Goal: Communication & Community: Answer question/provide support

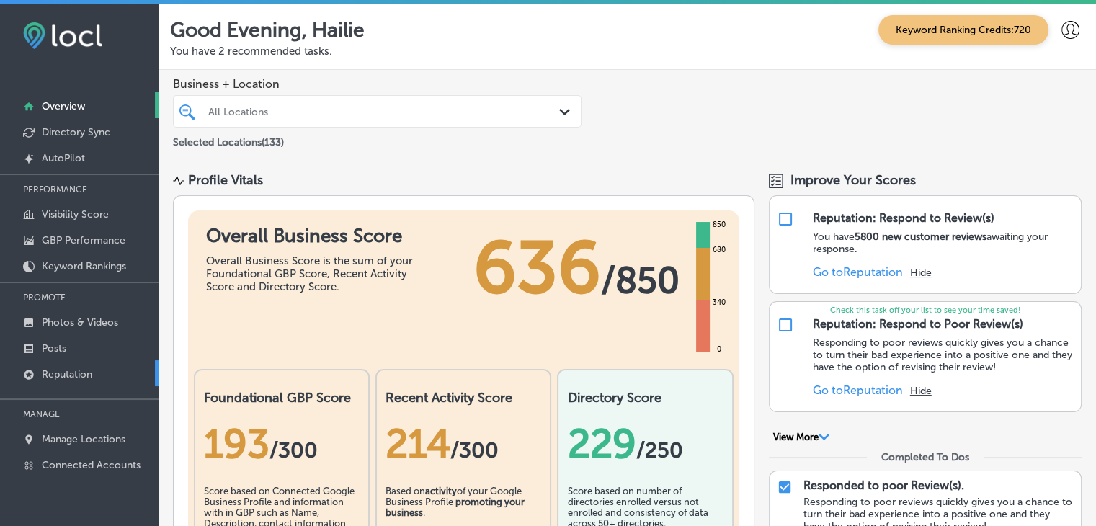
click at [84, 362] on link "Reputation" at bounding box center [79, 373] width 159 height 26
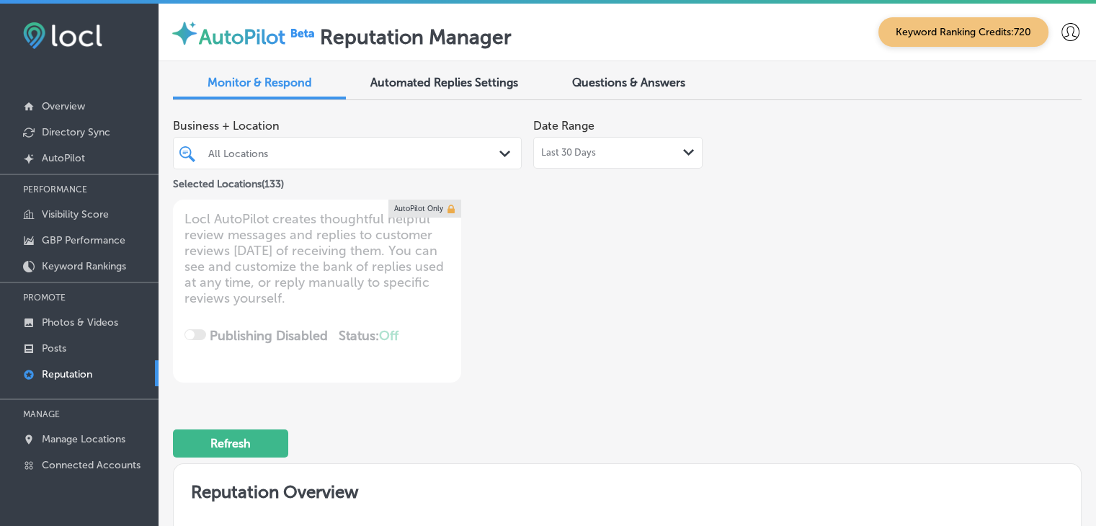
click at [568, 164] on div "Last 30 Days Path Created with Sketch." at bounding box center [617, 153] width 169 height 32
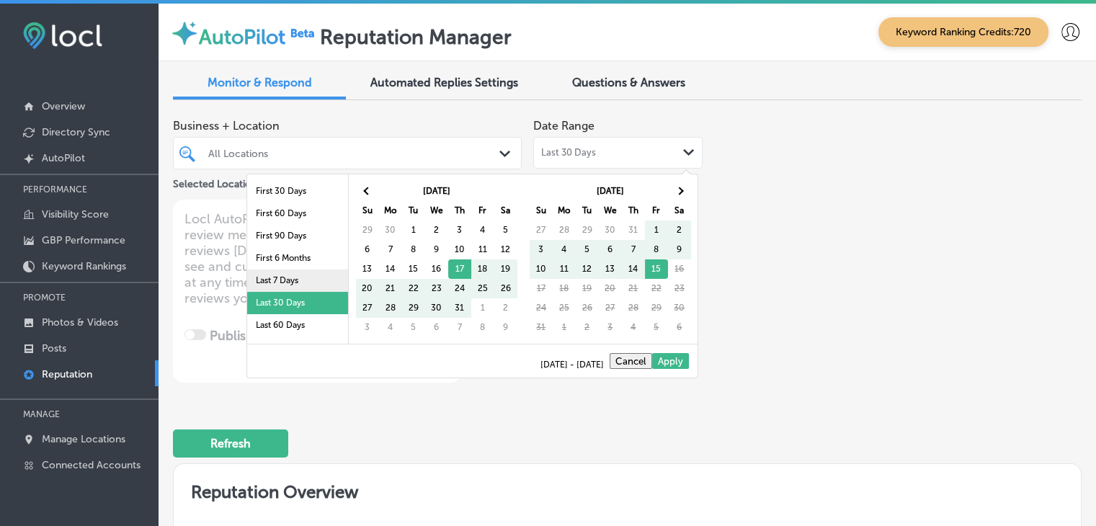
click at [311, 283] on li "Last 7 Days" at bounding box center [297, 281] width 101 height 22
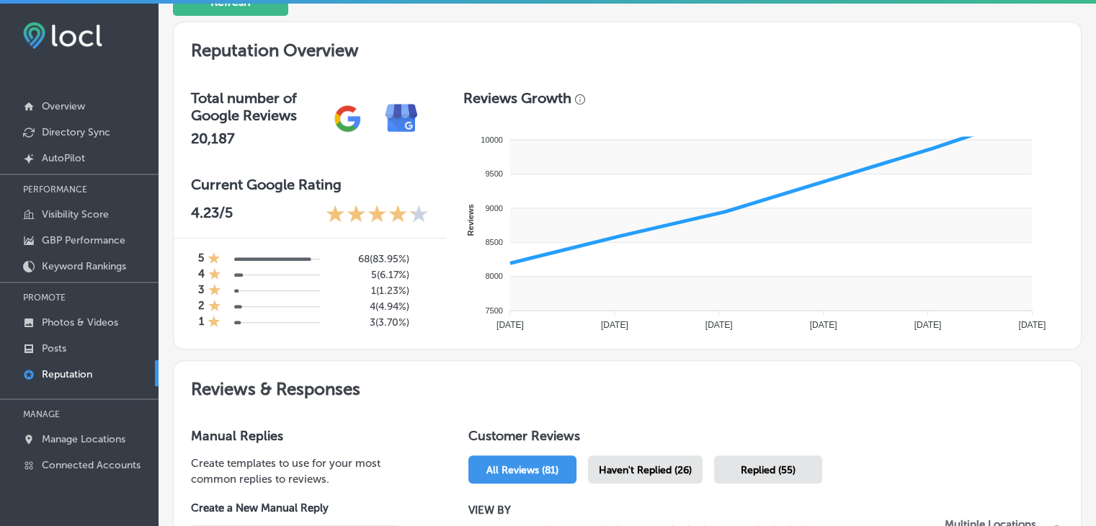
scroll to position [649, 0]
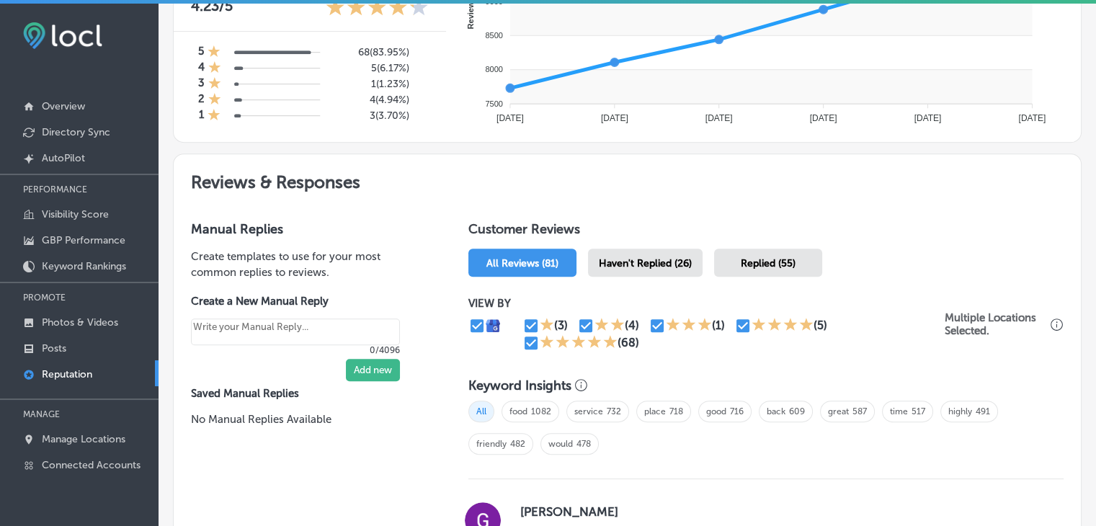
click at [656, 233] on h1 "Customer Reviews" at bounding box center [765, 232] width 595 height 22
click at [653, 269] on div "Haven't Replied (26)" at bounding box center [645, 263] width 115 height 28
type textarea "x"
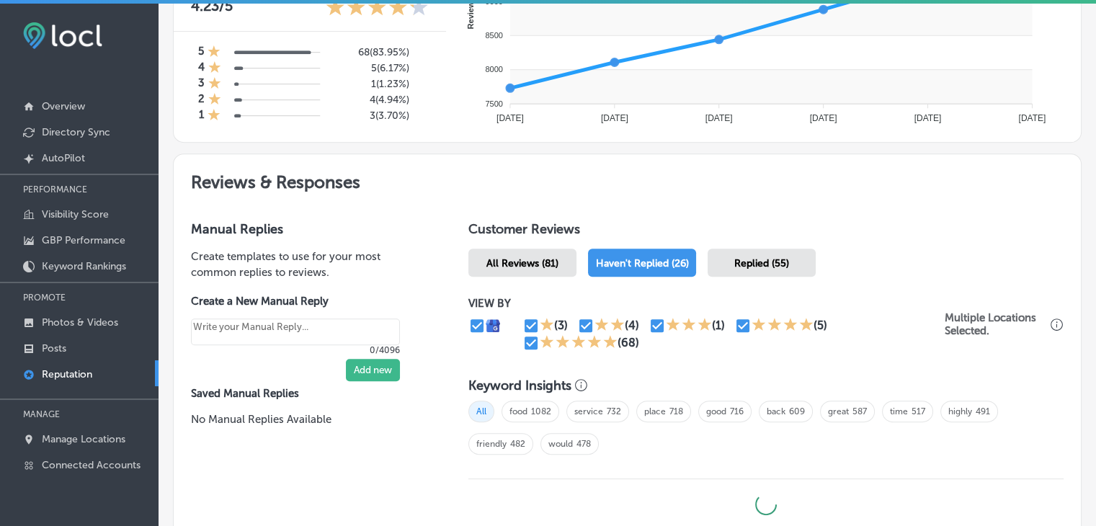
click at [530, 349] on input "checkbox" at bounding box center [530, 342] width 17 height 17
checkbox input "false"
type textarea "x"
click at [752, 319] on icon at bounding box center [759, 324] width 14 height 14
click at [742, 322] on input "checkbox" at bounding box center [742, 325] width 17 height 17
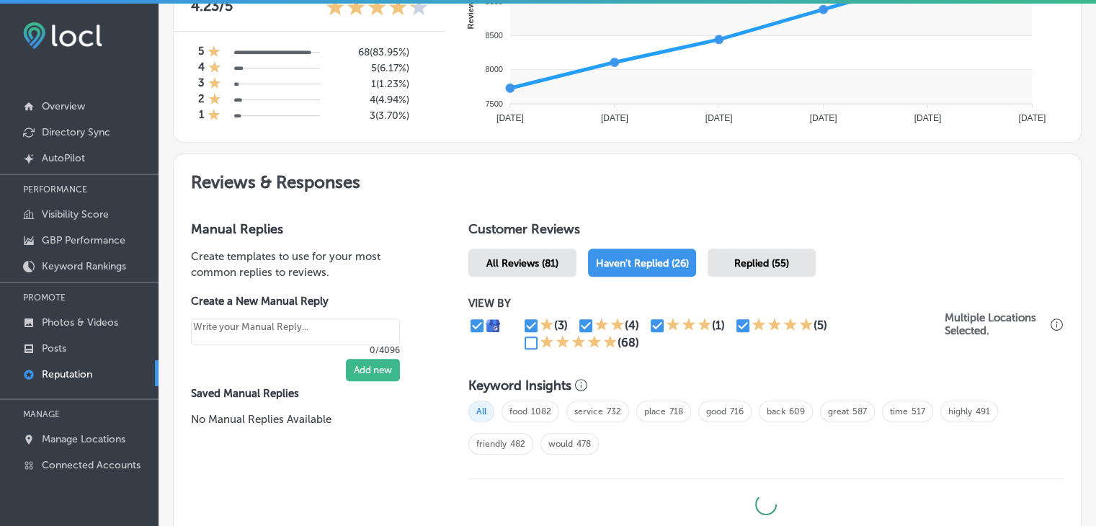
checkbox input "false"
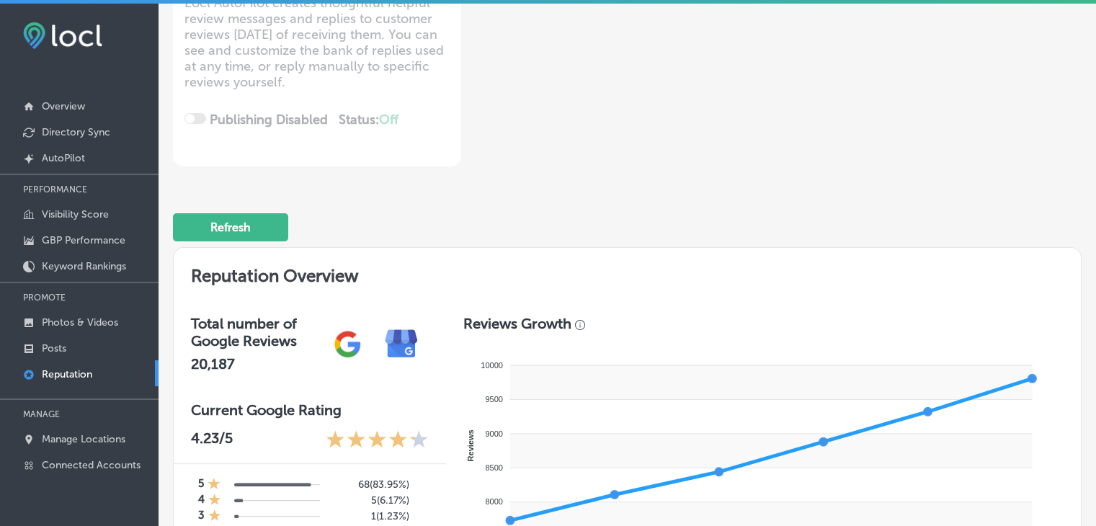
type textarea "x"
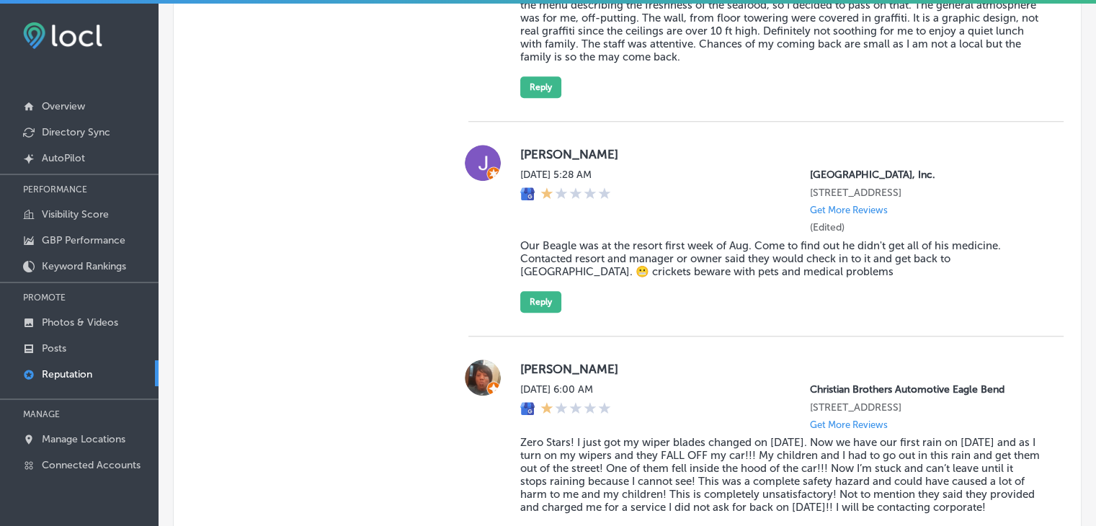
scroll to position [1297, 0]
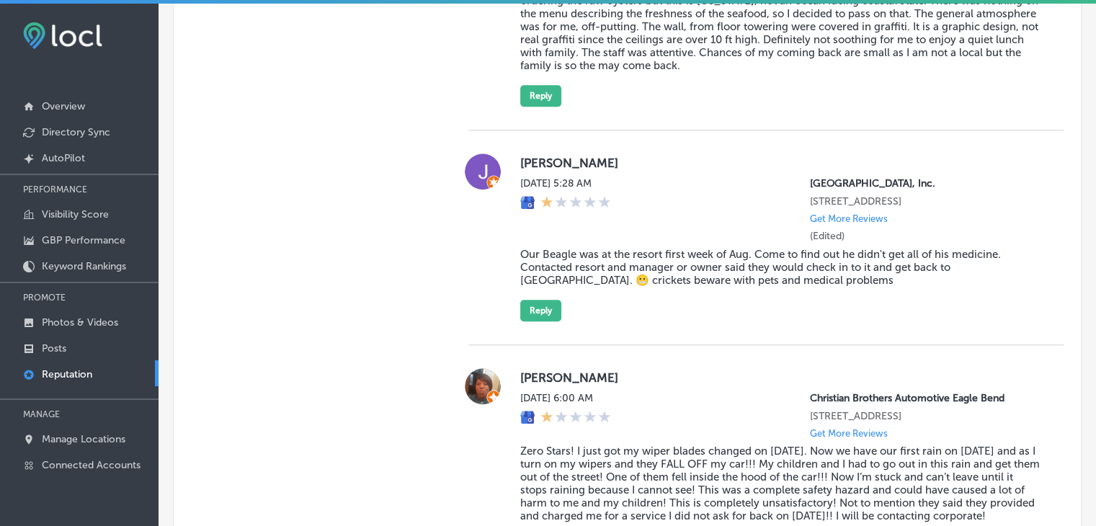
click at [329, 296] on div "Manual Replies Create templates to use for your most common replies to reviews.…" at bounding box center [307, 461] width 266 height 1812
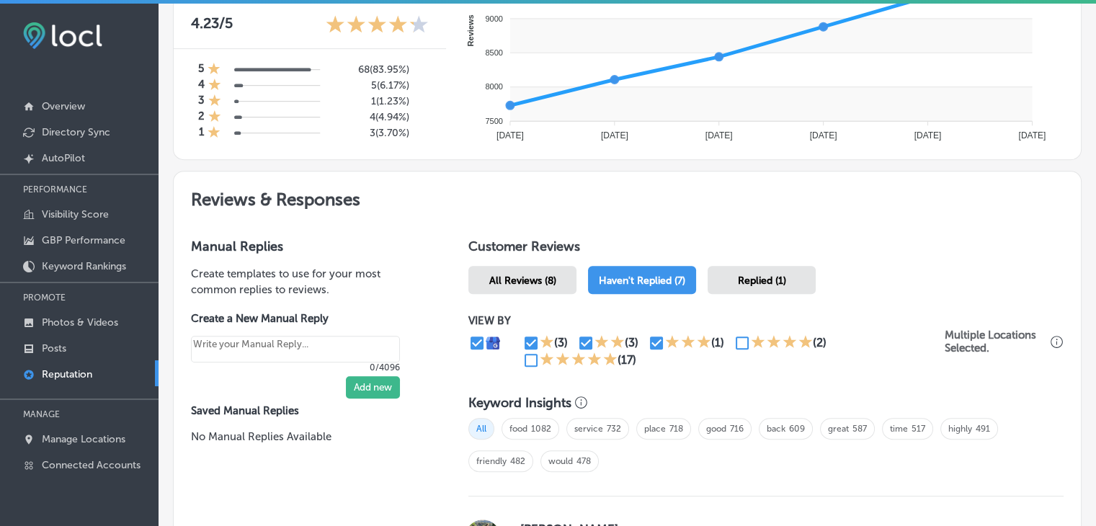
scroll to position [793, 0]
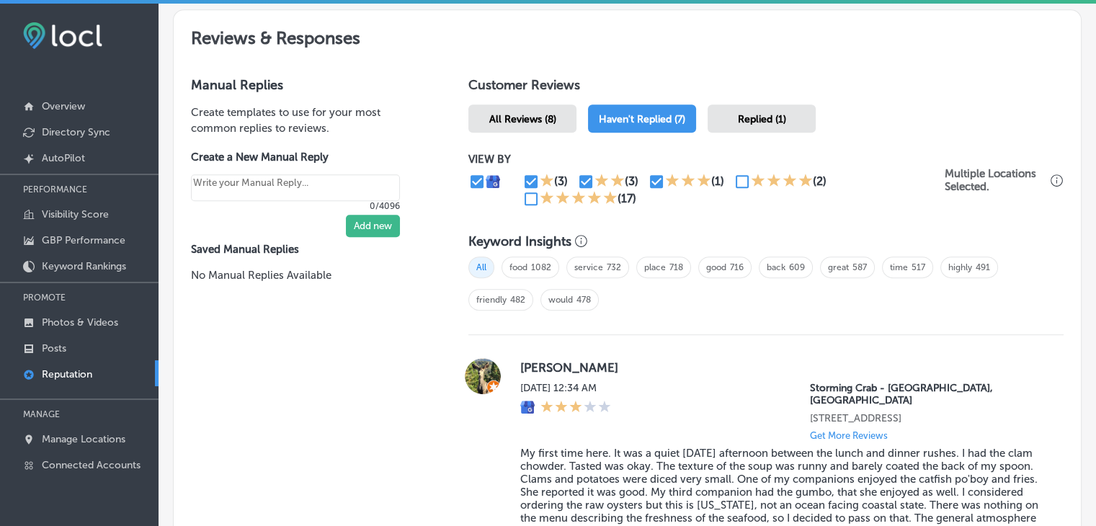
click at [522, 183] on input "checkbox" at bounding box center [530, 181] width 17 height 17
checkbox input "false"
type textarea "x"
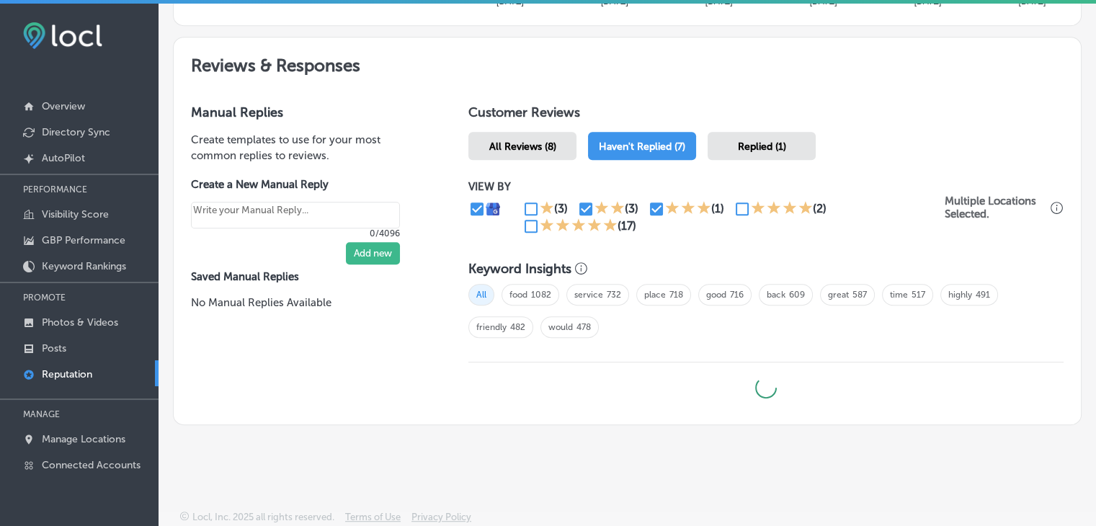
scroll to position [763, 0]
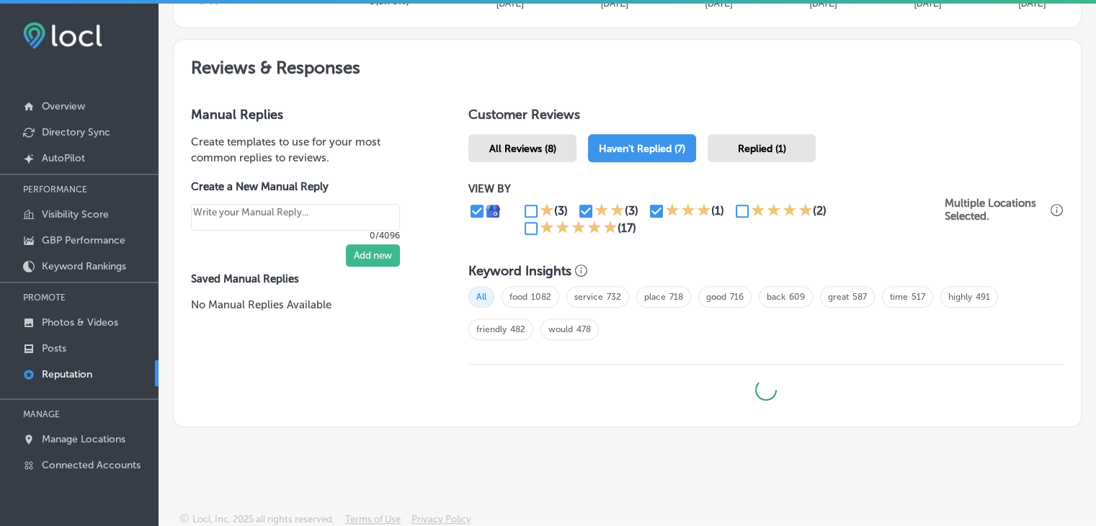
click at [587, 215] on input "checkbox" at bounding box center [585, 210] width 17 height 17
checkbox input "false"
type textarea "x"
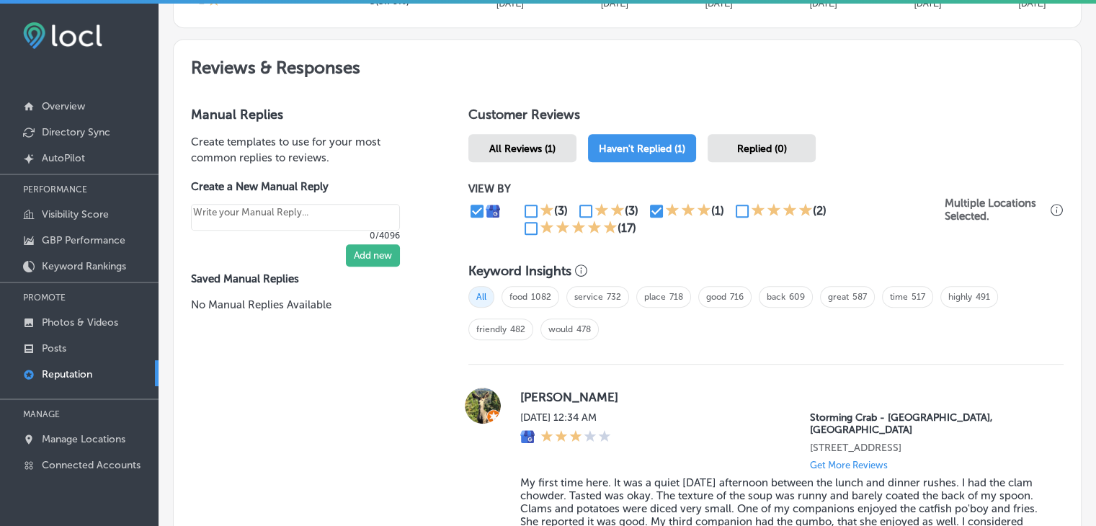
click at [665, 208] on icon at bounding box center [672, 209] width 14 height 14
click at [649, 206] on input "checkbox" at bounding box center [656, 210] width 17 height 17
checkbox input "false"
type textarea "x"
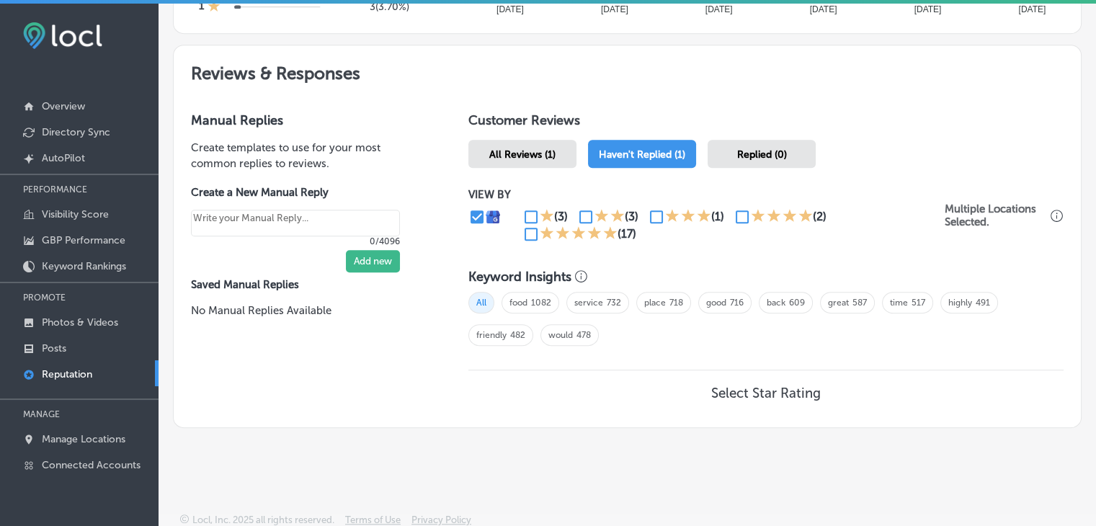
click at [739, 218] on input "checkbox" at bounding box center [742, 216] width 17 height 17
checkbox input "true"
type textarea "x"
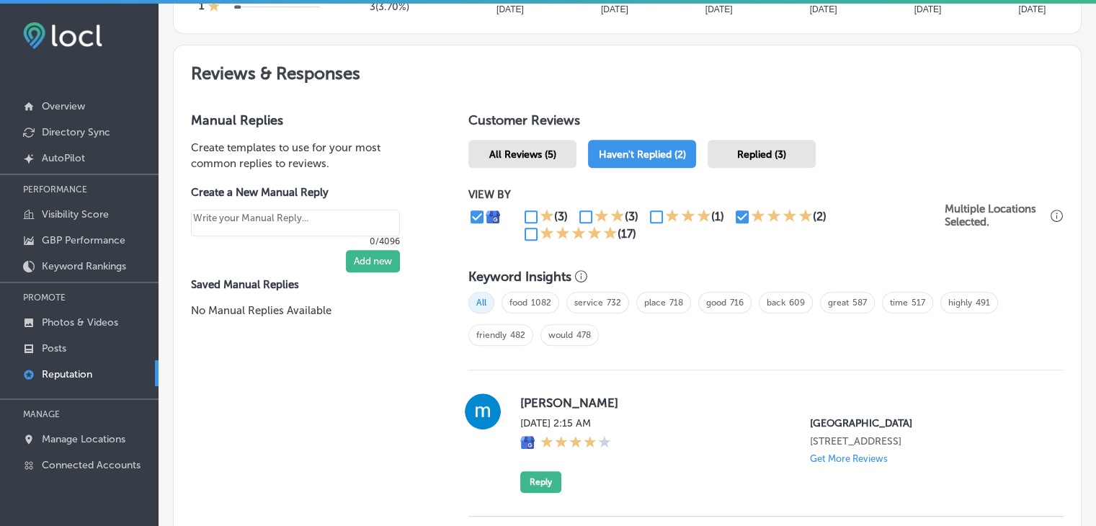
click at [535, 232] on input "checkbox" at bounding box center [530, 234] width 17 height 17
checkbox input "true"
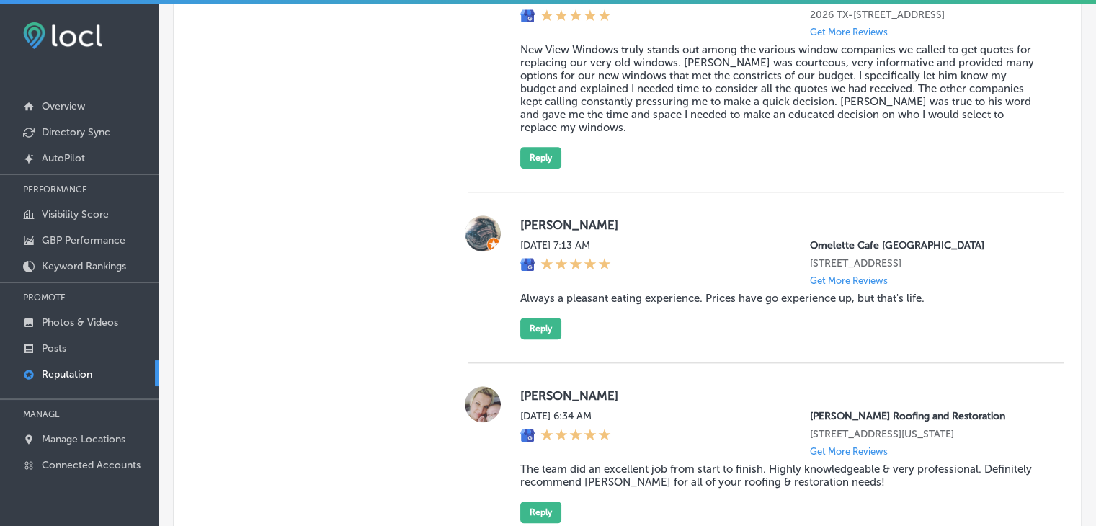
scroll to position [1262, 0]
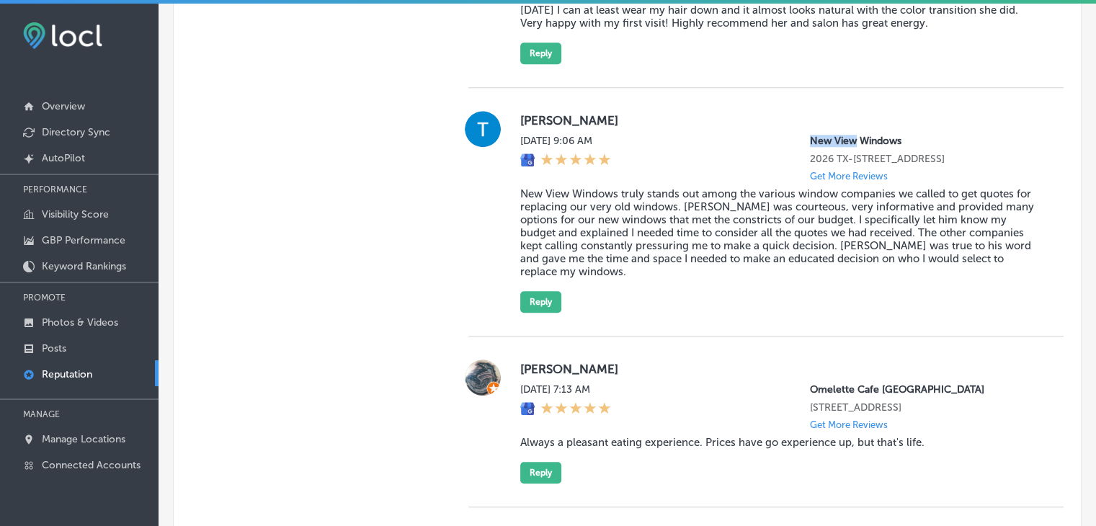
drag, startPoint x: 790, startPoint y: 133, endPoint x: 842, endPoint y: 120, distance: 53.7
click at [842, 120] on div "[PERSON_NAME] [DATE] 9:06 AM New View Windows 2026 TX-[STREET_ADDRESS] Get More…" at bounding box center [780, 212] width 520 height 202
copy p "New View"
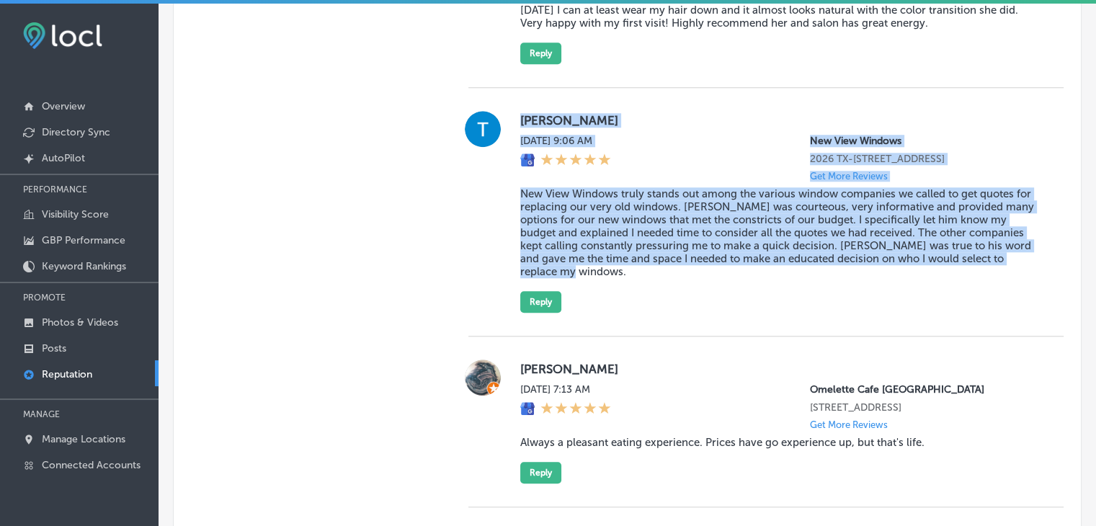
drag, startPoint x: 515, startPoint y: 102, endPoint x: 608, endPoint y: 264, distance: 187.9
click at [608, 264] on div "[PERSON_NAME] [DATE] 9:06 AM New View Windows 2026 TX-[STREET_ADDRESS] Get More…" at bounding box center [765, 212] width 595 height 202
copy div "[PERSON_NAME] [DATE] 9:06 AM New View Windows 2026 TX-[STREET_ADDRESS] Get More…"
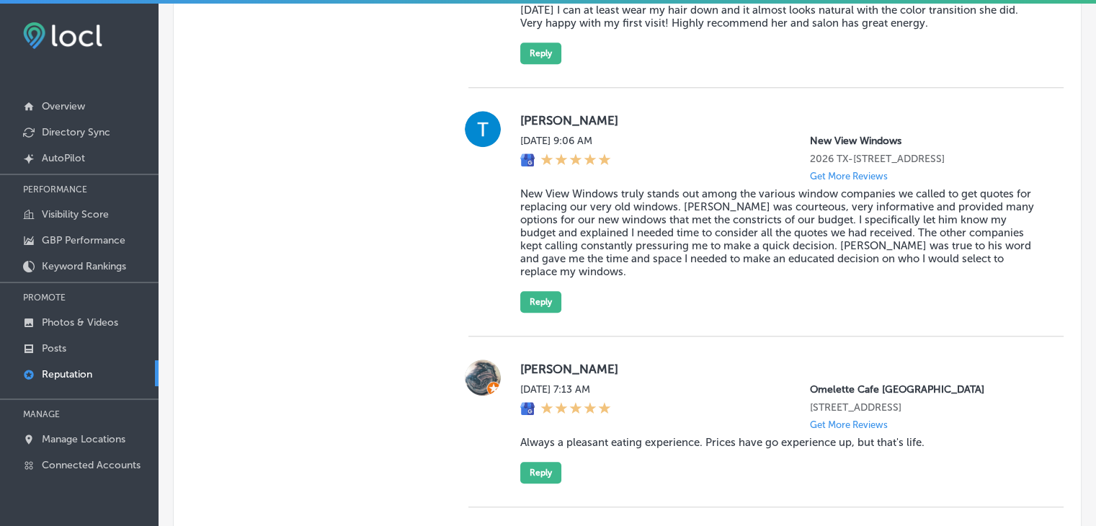
scroll to position [1743, 0]
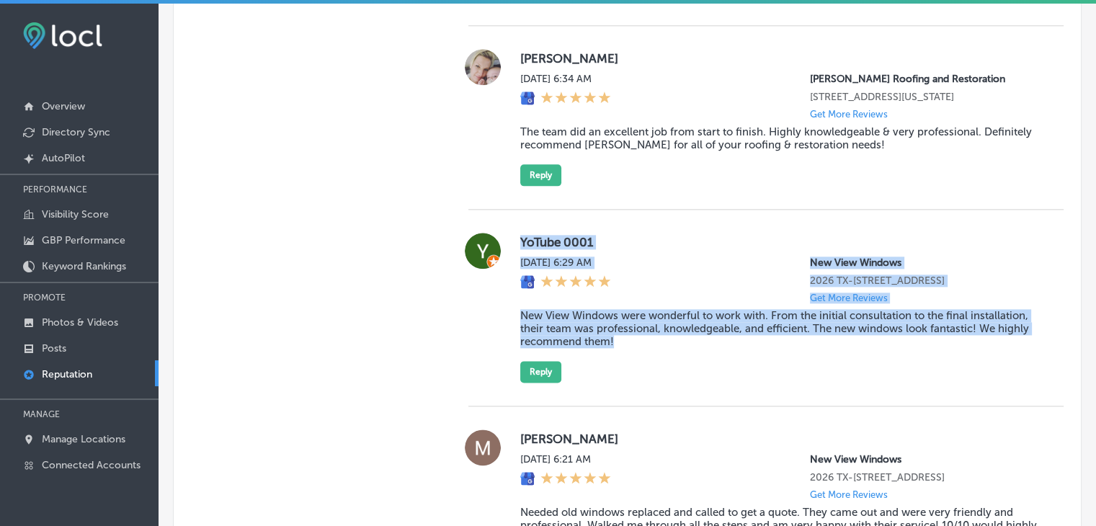
drag, startPoint x: 519, startPoint y: 246, endPoint x: 615, endPoint y: 350, distance: 141.3
click at [615, 350] on div "YoTube 0001 [DATE] 6:29 AM New View Windows 2026 TX-[STREET_ADDRESS] Get More R…" at bounding box center [780, 308] width 520 height 150
copy div "YoTube 0001 [DATE] 6:29 AM New View Windows 2026 TX-[STREET_ADDRESS] Get More R…"
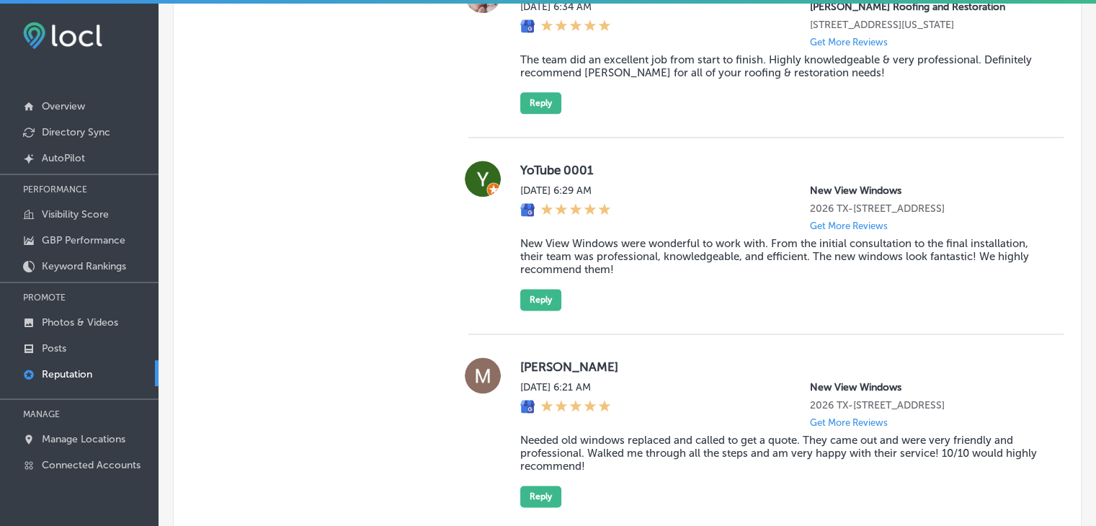
scroll to position [1887, 0]
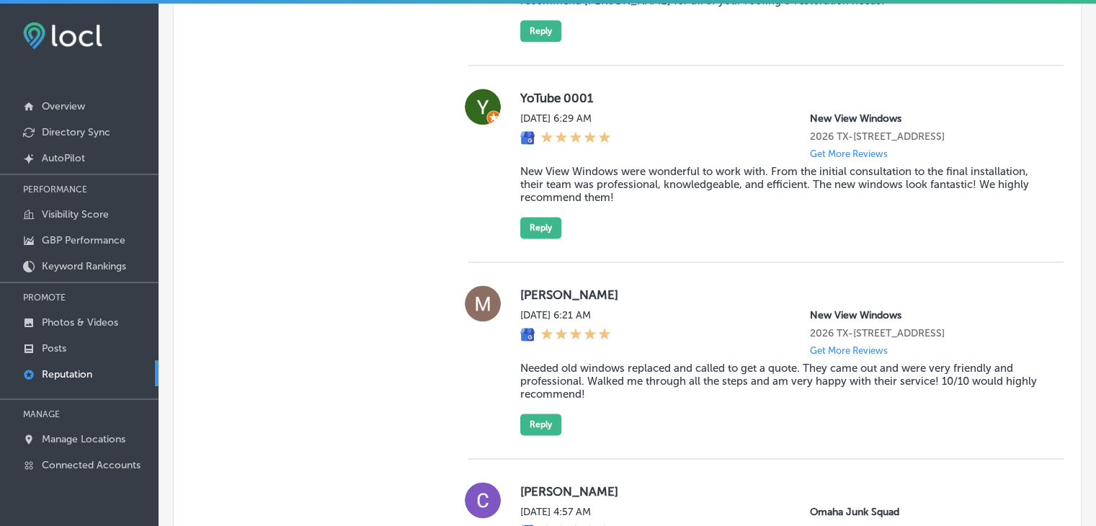
click at [672, 390] on blockquote "Needed old windows replaced and called to get a quote. They came out and were v…" at bounding box center [780, 381] width 520 height 39
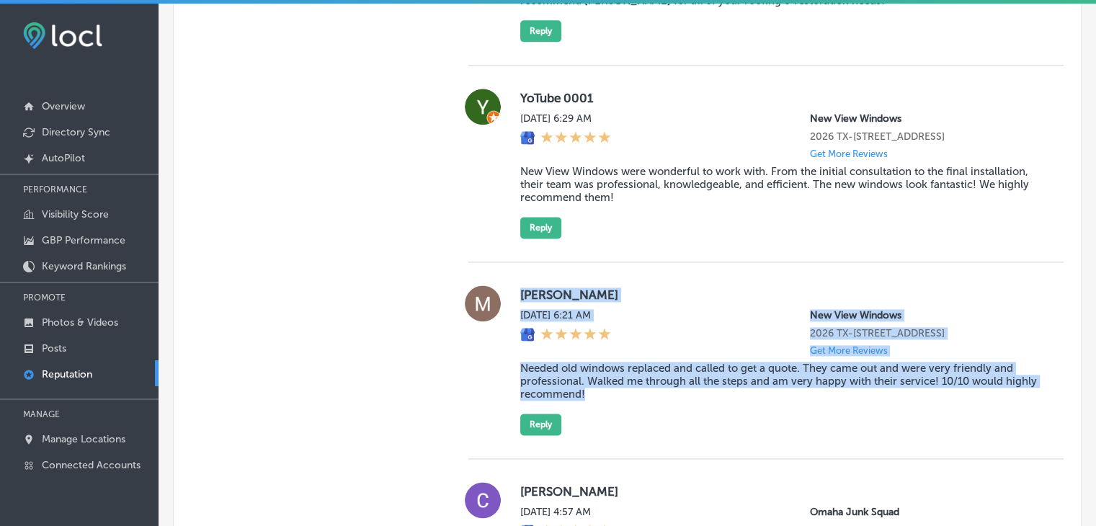
drag, startPoint x: 651, startPoint y: 397, endPoint x: 508, endPoint y: 303, distance: 171.7
click at [508, 303] on div "[PERSON_NAME] [DATE] 6:21 AM New View Windows 2026 TX-[STREET_ADDRESS] Get More…" at bounding box center [765, 360] width 595 height 150
copy div "[PERSON_NAME] [DATE] 6:21 AM New View Windows 2026 TX-[STREET_ADDRESS] Get More…"
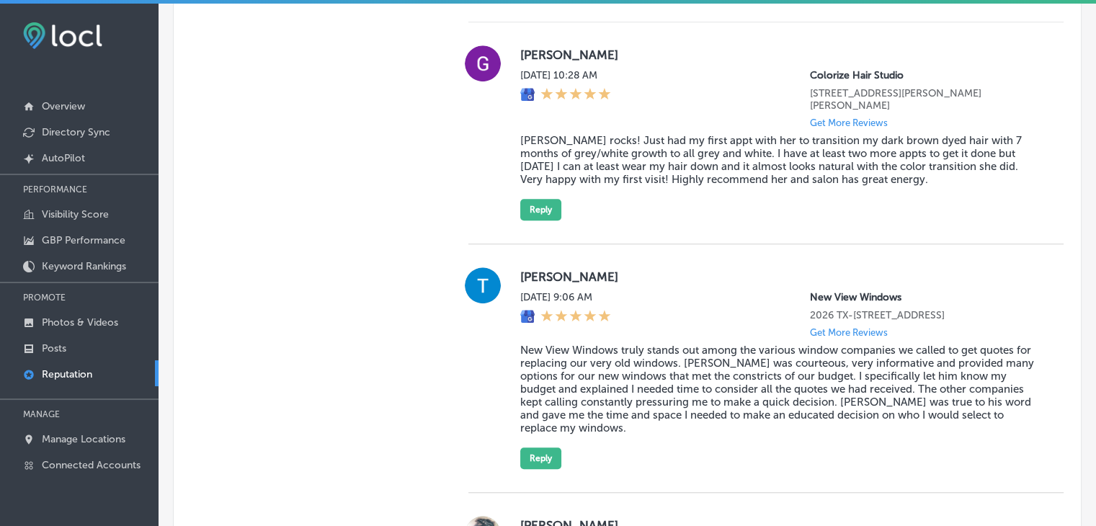
scroll to position [1167, 0]
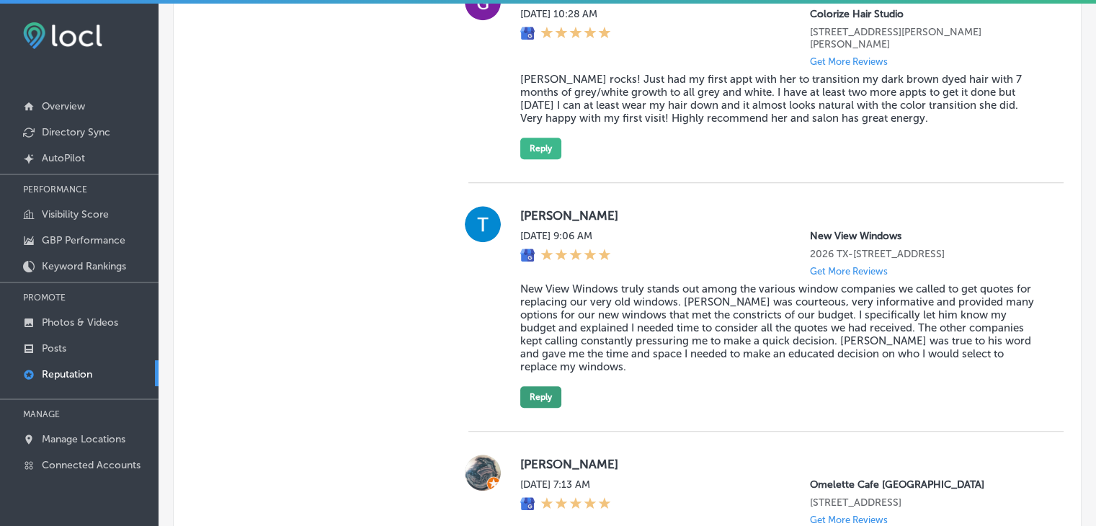
click at [540, 387] on button "Reply" at bounding box center [540, 397] width 41 height 22
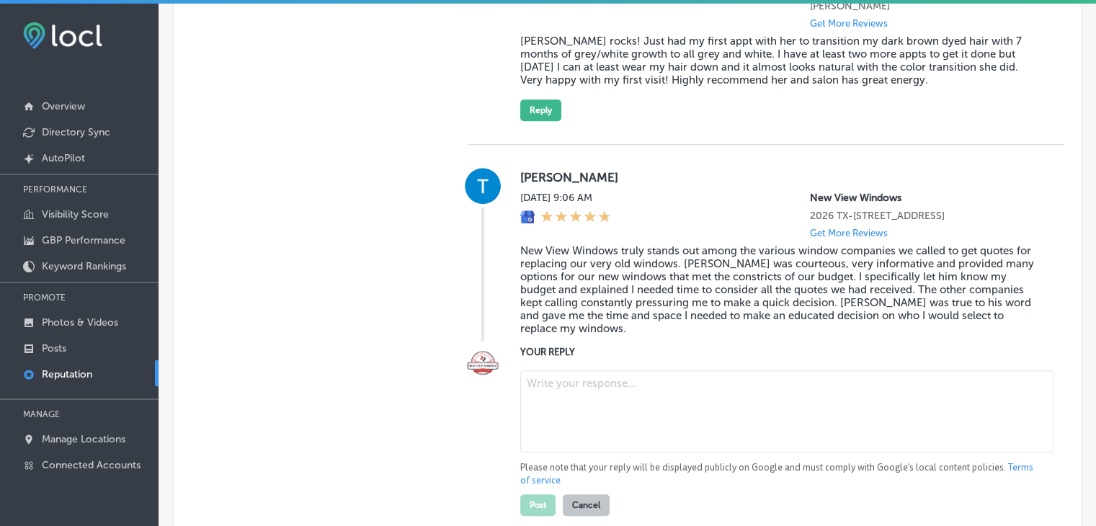
scroll to position [1239, 0]
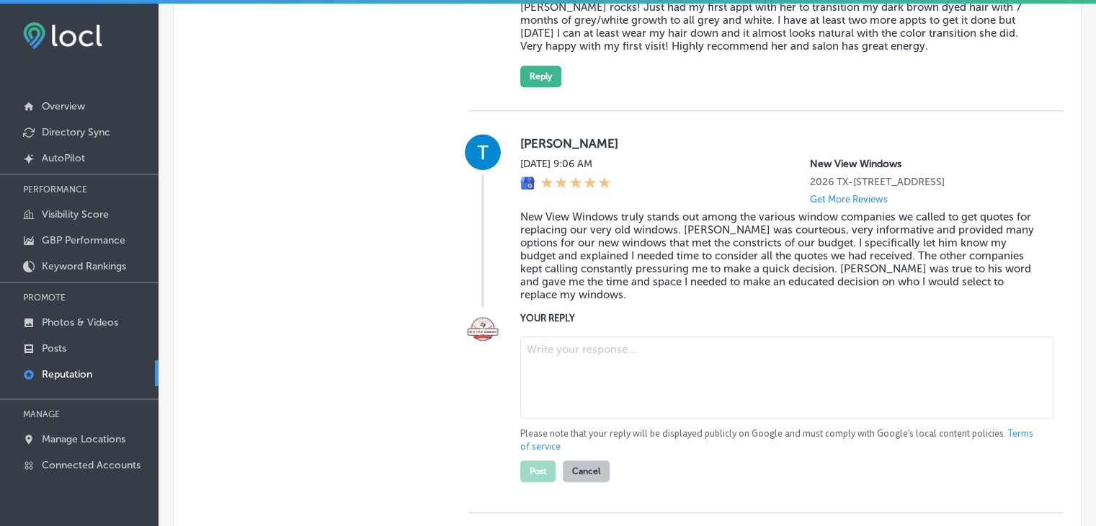
click at [657, 378] on textarea at bounding box center [786, 378] width 533 height 82
type textarea "x"
click at [623, 390] on textarea "To enrich screen reader interactions, please activate Accessibility in Grammarl…" at bounding box center [786, 378] width 533 height 82
paste textarea "We're so glad to hear that [PERSON_NAME] was able to provide you with the time …"
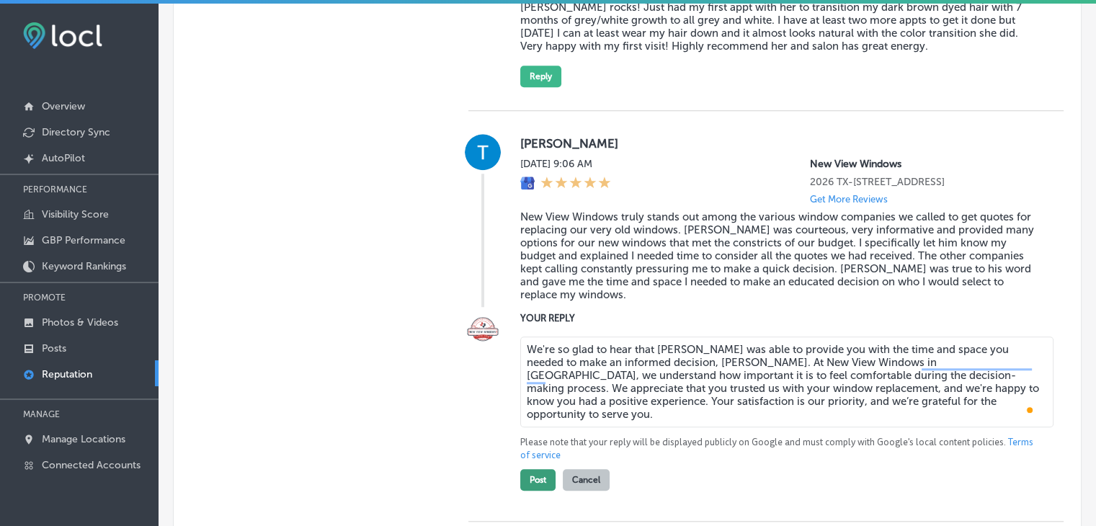
type textarea "We're so glad to hear that [PERSON_NAME] was able to provide you with the time …"
click at [530, 469] on button "Post" at bounding box center [537, 480] width 35 height 22
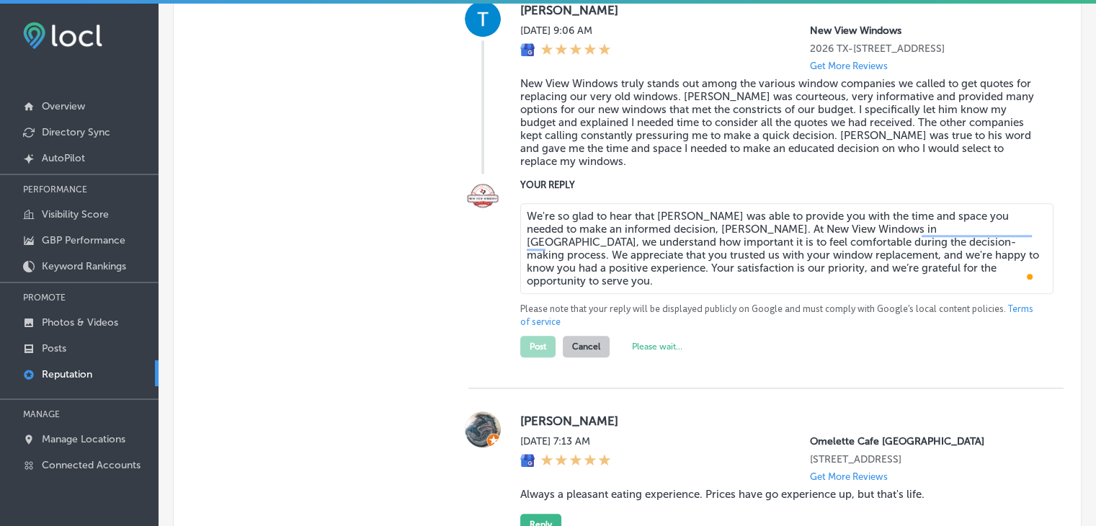
scroll to position [1455, 0]
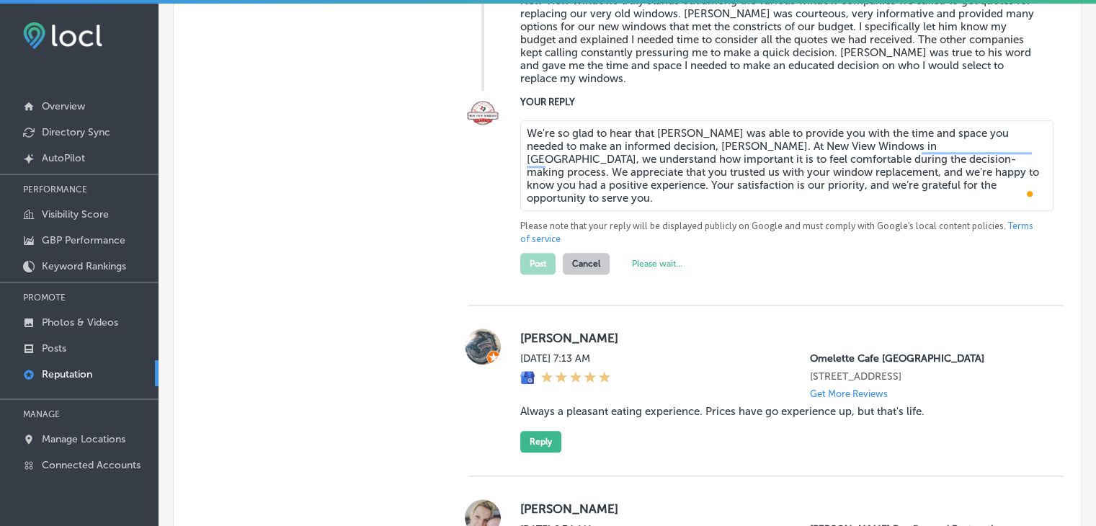
type textarea "x"
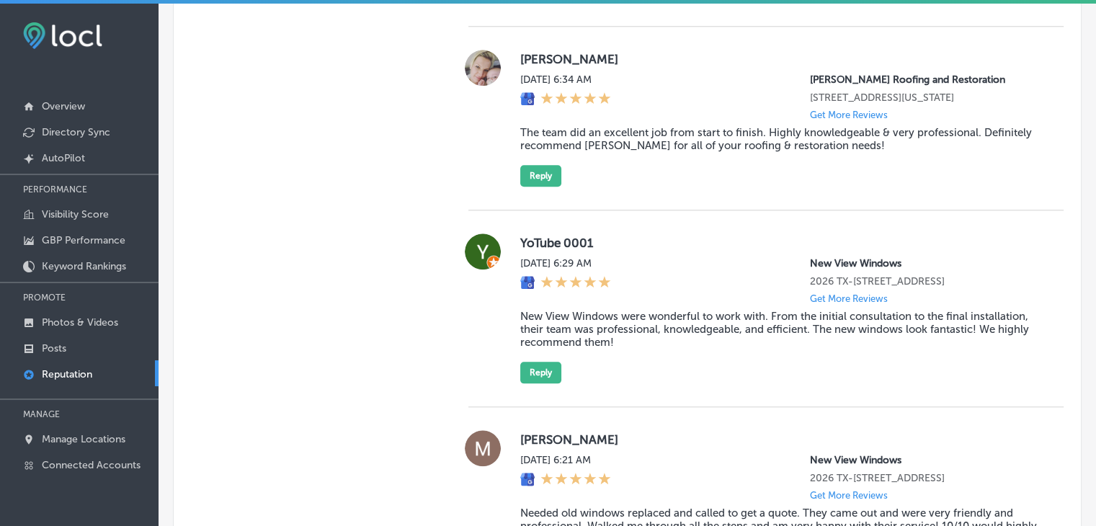
scroll to position [1527, 0]
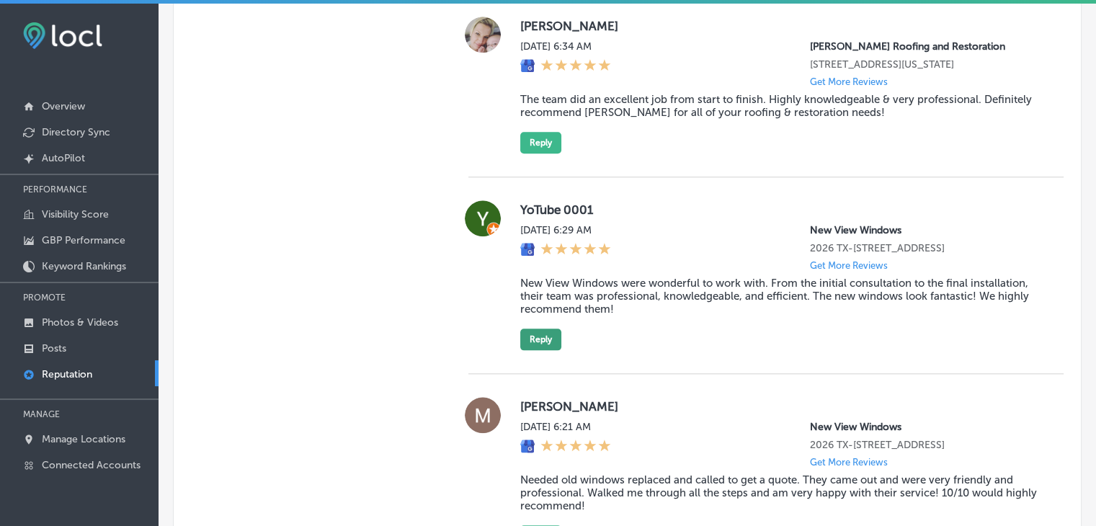
click at [548, 347] on button "Reply" at bounding box center [540, 340] width 41 height 22
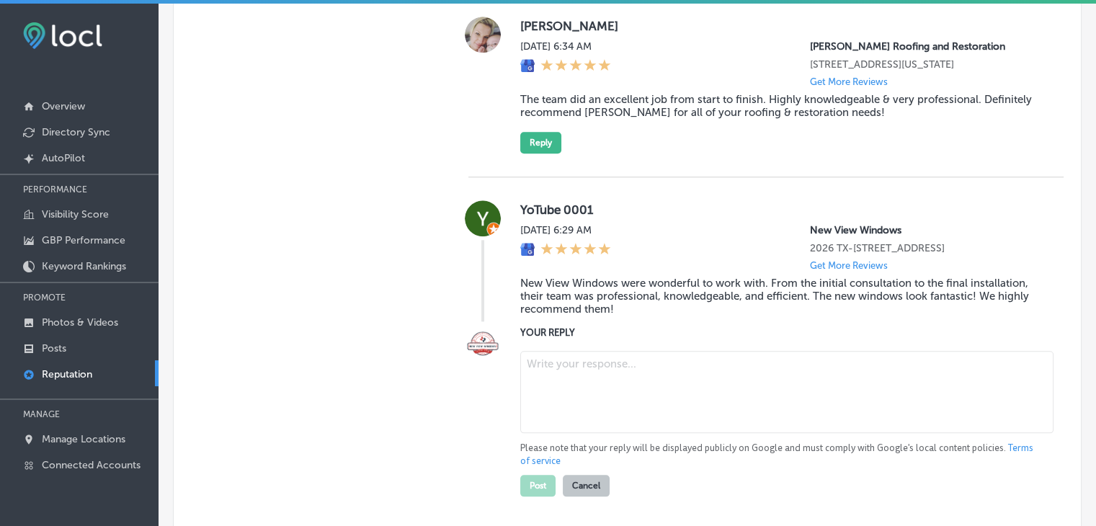
click at [568, 375] on textarea at bounding box center [786, 392] width 533 height 82
paste textarea "We’re thrilled to hear that you had a smooth experience from consultation to in…"
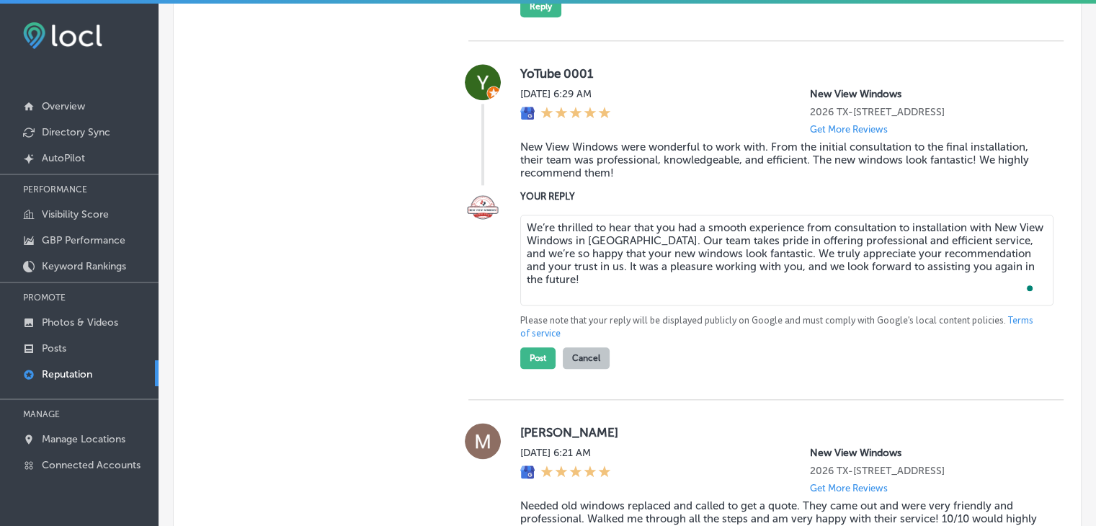
scroll to position [1671, 0]
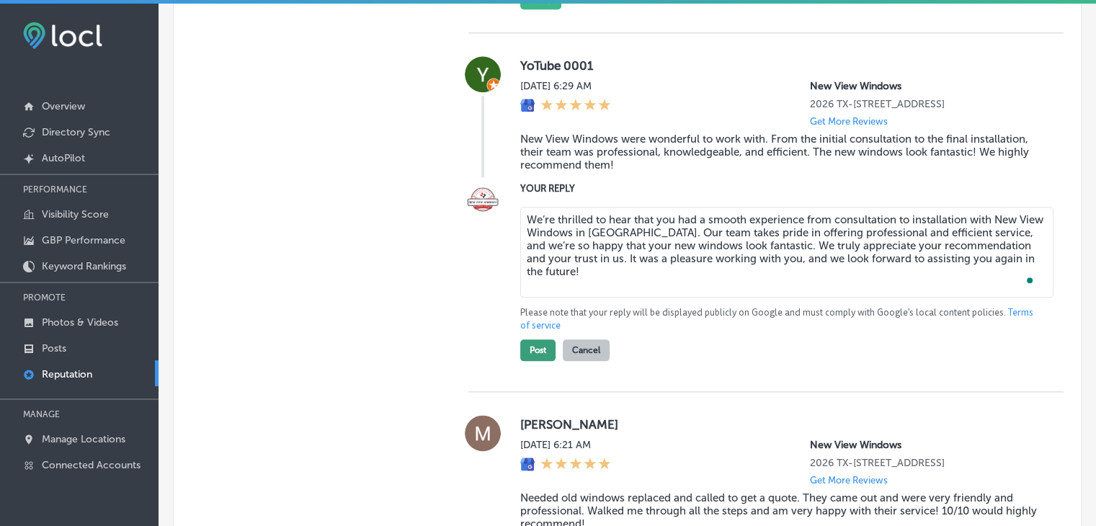
type textarea "We’re thrilled to hear that you had a smooth experience from consultation to in…"
click at [522, 347] on button "Post" at bounding box center [537, 350] width 35 height 22
type textarea "x"
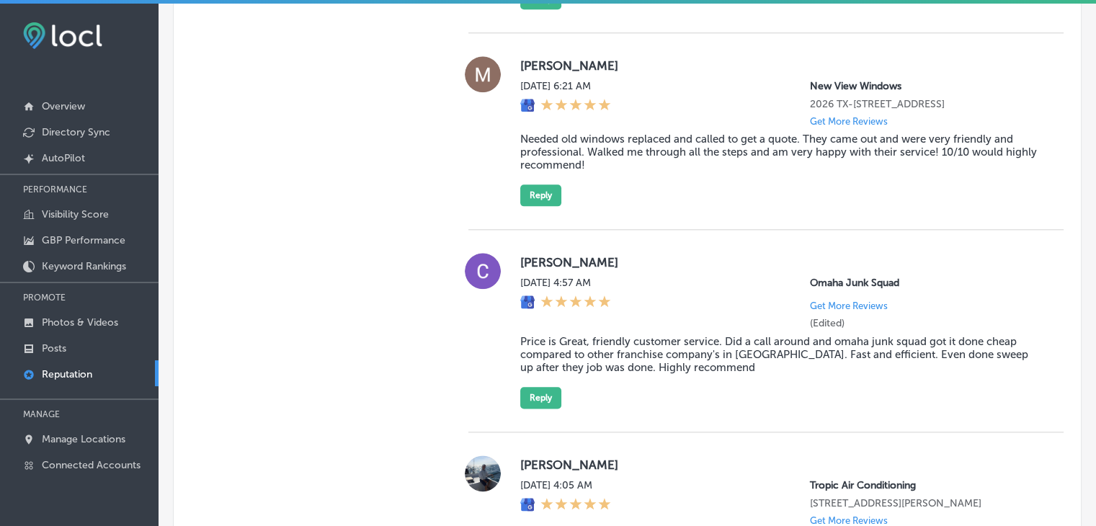
scroll to position [1599, 0]
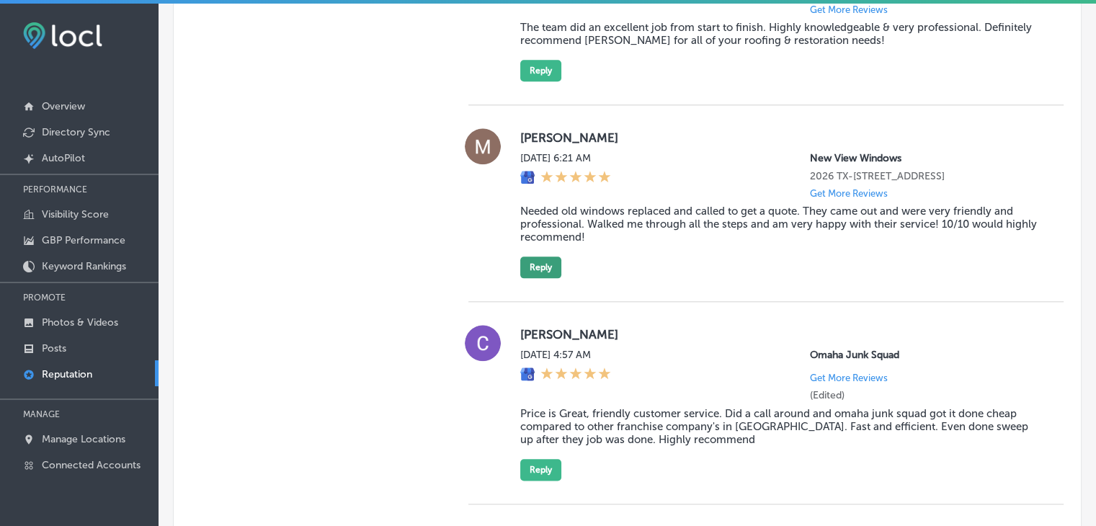
click at [545, 274] on button "Reply" at bounding box center [540, 268] width 41 height 22
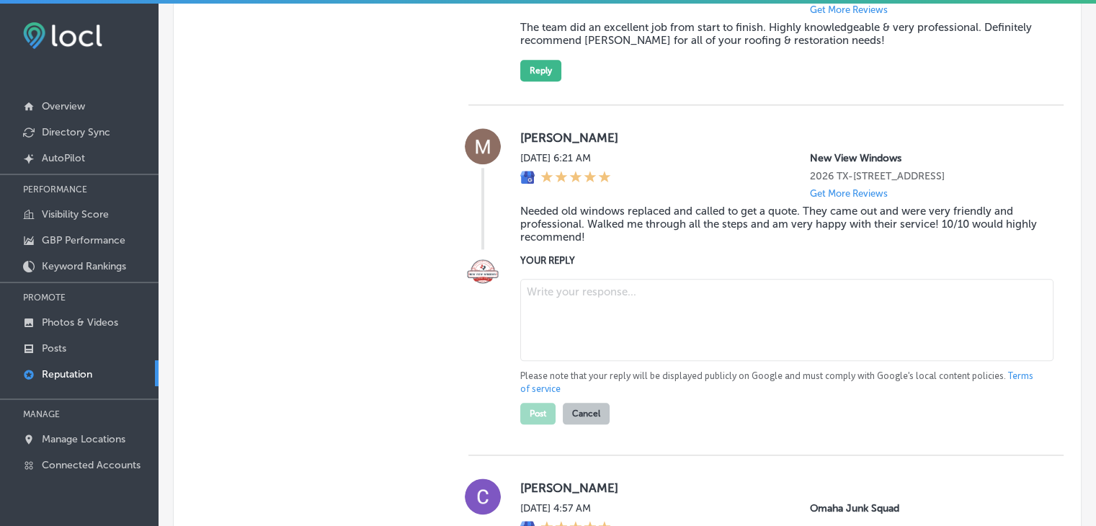
click at [576, 331] on textarea at bounding box center [786, 320] width 533 height 82
paste textarea "It’s wonderful to hear that our team was able to guide you through each step of…"
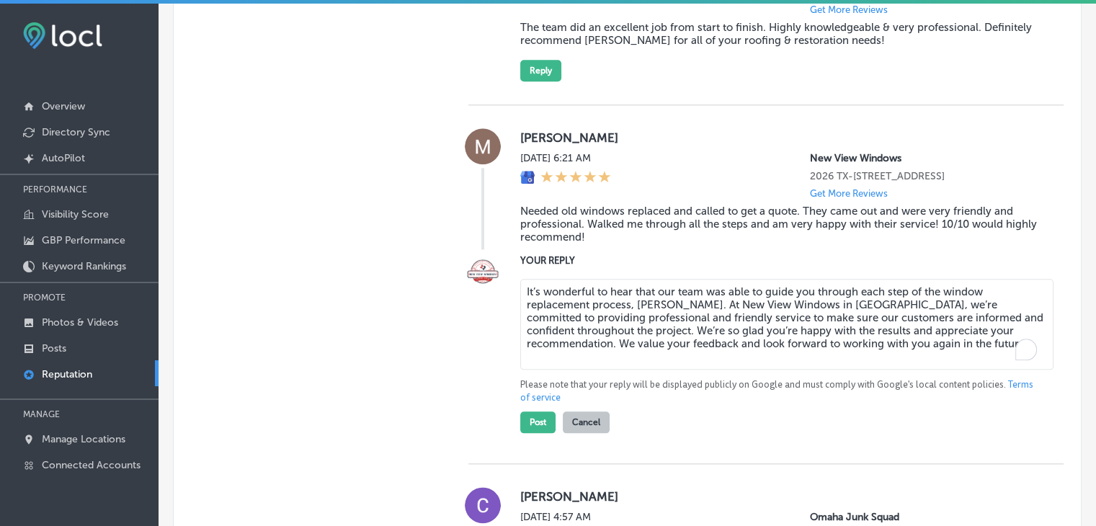
type textarea "It’s wonderful to hear that our team was able to guide you through each step of…"
click at [562, 439] on div "[PERSON_NAME] [DATE] 6:21 AM New View Windows 2026 TX-[STREET_ADDRESS] Get More…" at bounding box center [765, 284] width 595 height 359
click at [545, 422] on button "Post" at bounding box center [537, 422] width 35 height 22
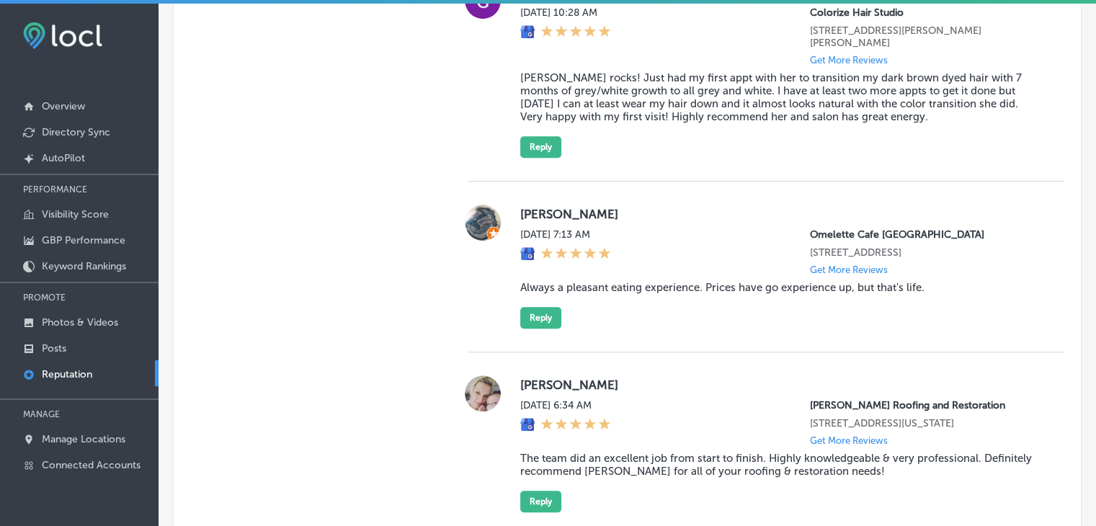
type textarea "x"
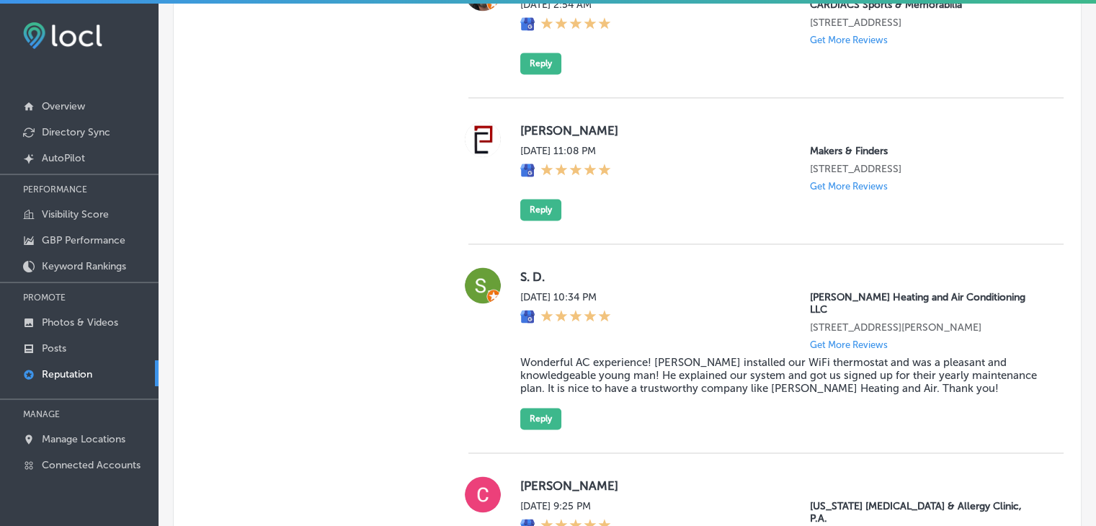
scroll to position [2104, 0]
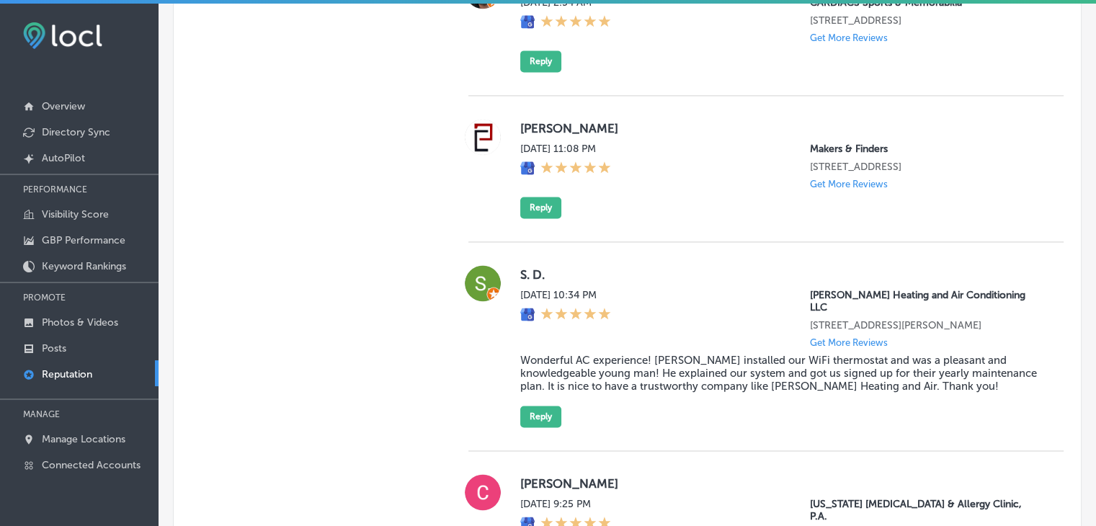
click at [868, 148] on p "Makers & Finders" at bounding box center [925, 149] width 231 height 12
drag, startPoint x: 885, startPoint y: 166, endPoint x: 793, endPoint y: 160, distance: 92.4
click at [793, 160] on div "[DATE] 11:08 PM Makers & Finders [STREET_ADDRESS] Get More Reviews" at bounding box center [780, 166] width 520 height 47
click at [795, 160] on div "[DATE] 11:08 PM Makers & Finders [STREET_ADDRESS] Get More Reviews" at bounding box center [780, 166] width 520 height 47
drag, startPoint x: 804, startPoint y: 149, endPoint x: 844, endPoint y: 145, distance: 39.9
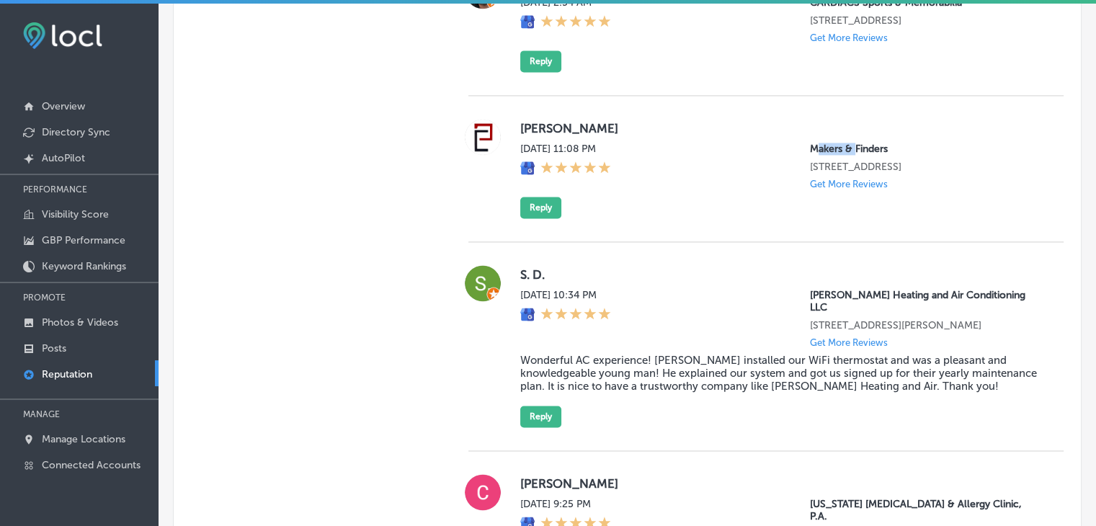
click at [844, 145] on div "[PERSON_NAME][DATE] 11:08 PM Makers & Finders [STREET_ADDRESS] Get More Reviews…" at bounding box center [780, 168] width 520 height 99
click at [810, 152] on p "Makers & Finders" at bounding box center [925, 149] width 231 height 12
click at [798, 153] on div "[DATE] 11:08 PM Makers & Finders [STREET_ADDRESS] Get More Reviews" at bounding box center [780, 166] width 520 height 47
drag, startPoint x: 798, startPoint y: 153, endPoint x: 893, endPoint y: 146, distance: 95.4
click at [893, 146] on div "[DATE] 11:08 PM Makers & Finders [STREET_ADDRESS] Get More Reviews" at bounding box center [780, 166] width 520 height 47
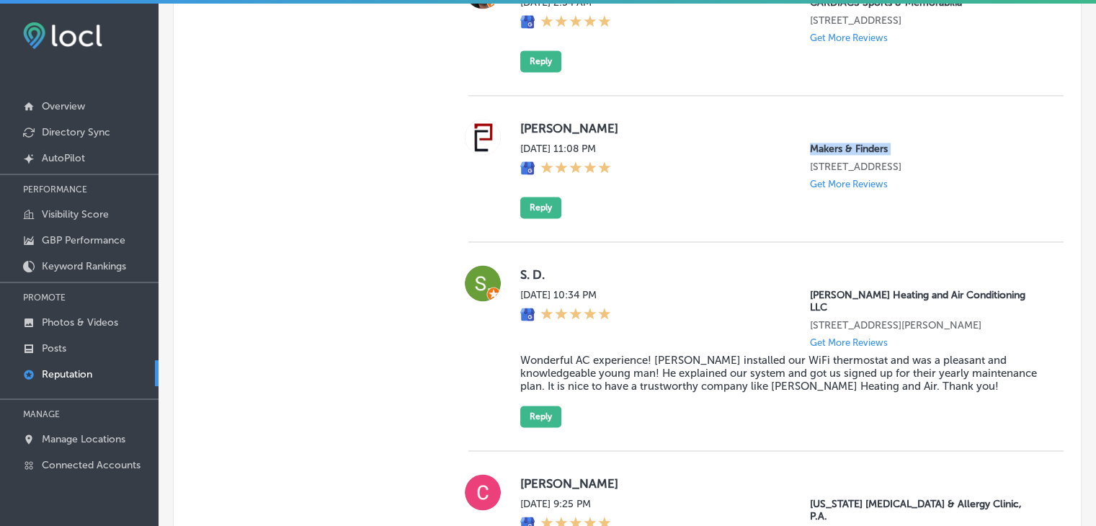
copy p "Makers & Finders"
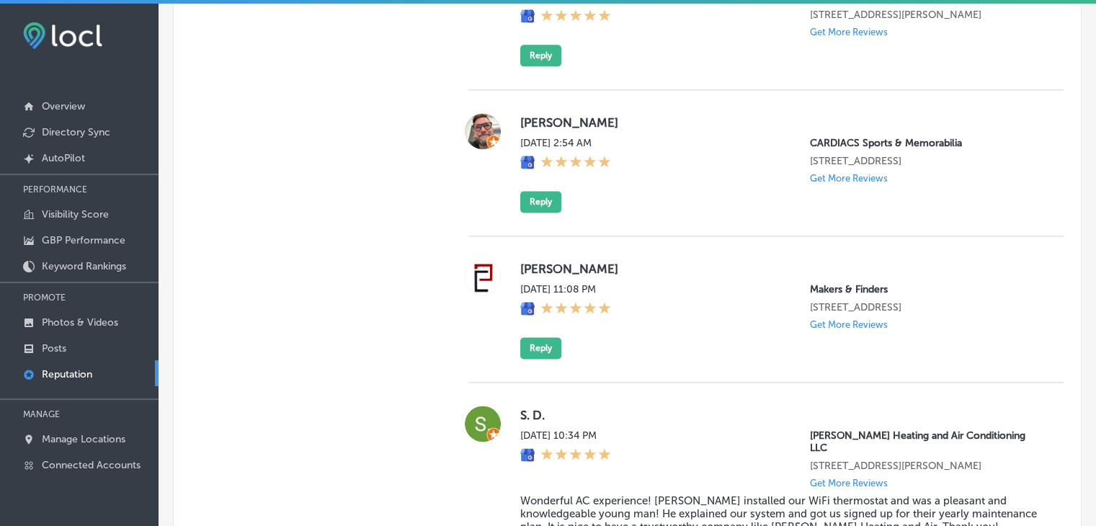
scroll to position [1959, 0]
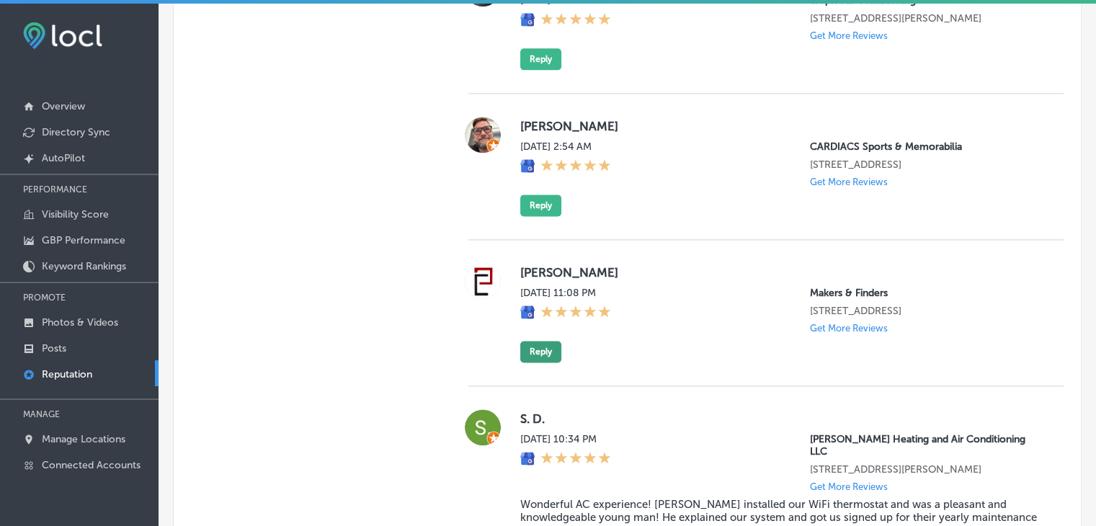
click at [548, 362] on button "Reply" at bounding box center [540, 352] width 41 height 22
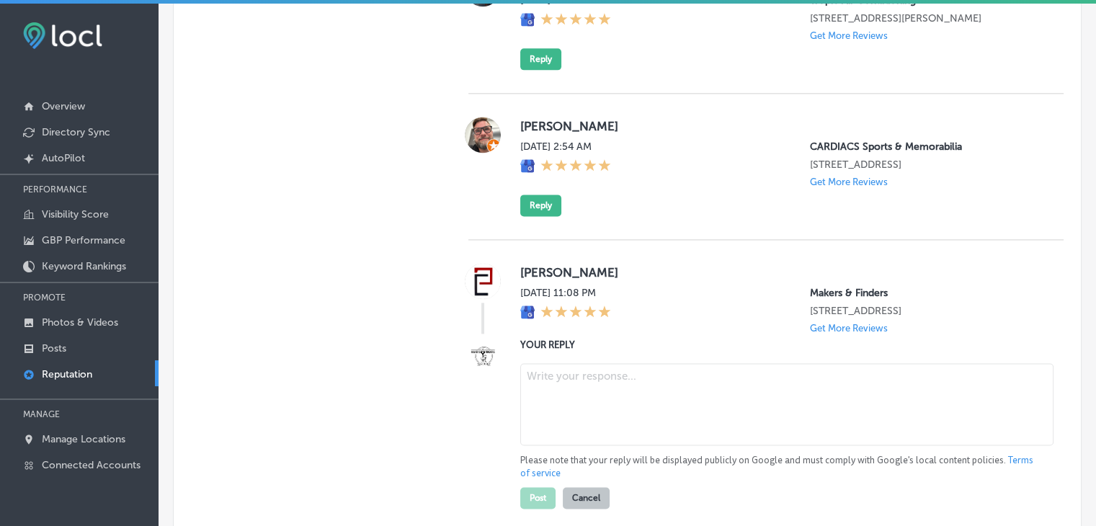
click at [558, 425] on textarea at bounding box center [786, 404] width 533 height 82
paste textarea "Thank you for the 5-star rating! We’re thrilled to know you had a great experie…"
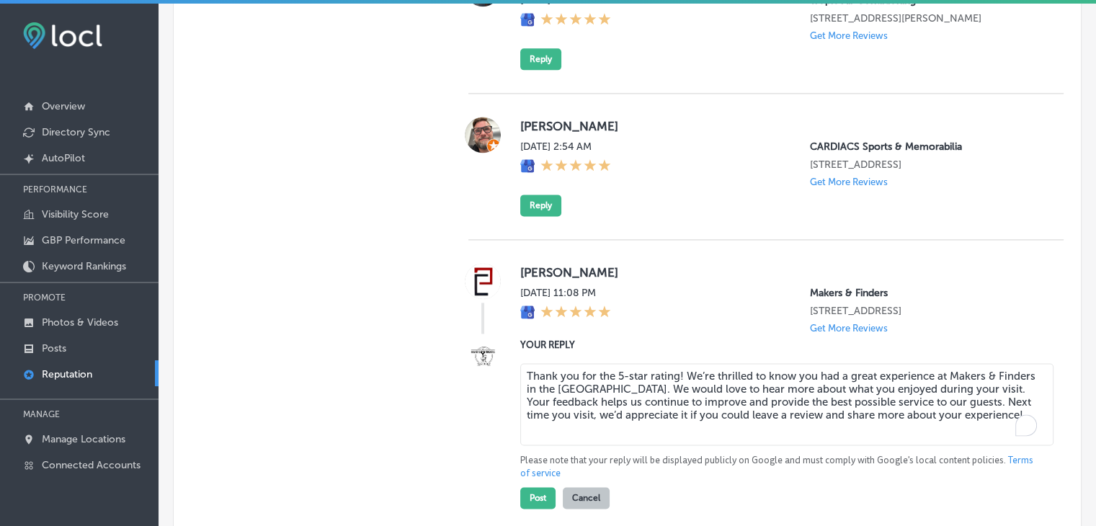
click at [675, 387] on textarea "Thank you for the 5-star rating! We’re thrilled to know you had a great experie…" at bounding box center [786, 404] width 533 height 82
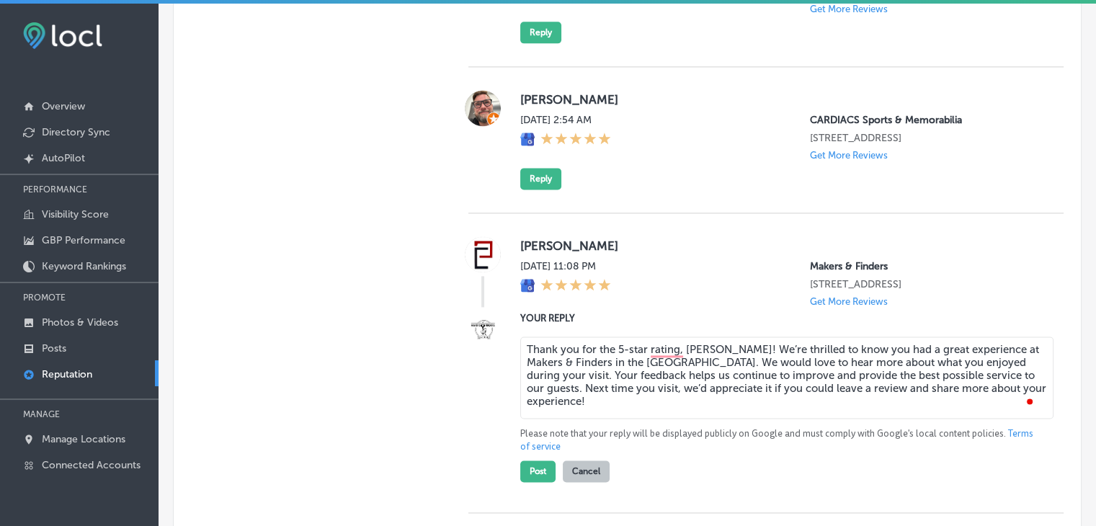
scroll to position [2031, 0]
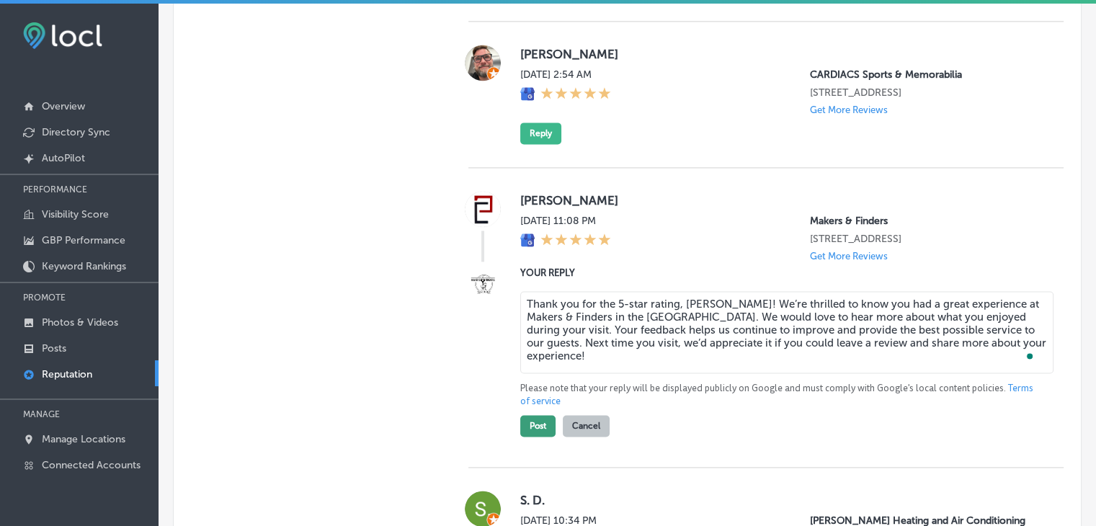
type textarea "Thank you for the 5-star rating, [PERSON_NAME]! We’re thrilled to know you had …"
click at [545, 437] on button "Post" at bounding box center [537, 426] width 35 height 22
type textarea "x"
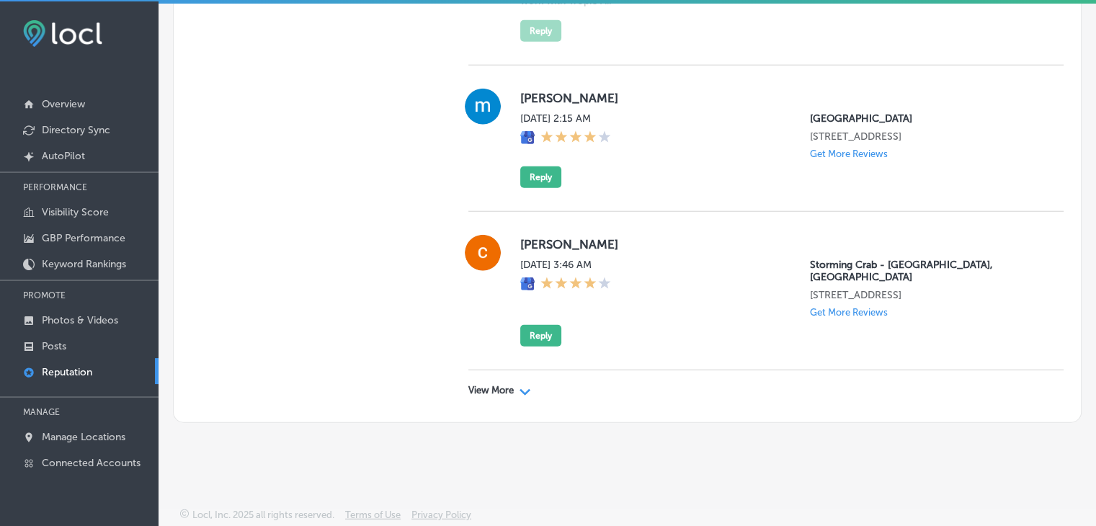
scroll to position [3, 0]
click at [535, 390] on div "View More Path Created with Sketch." at bounding box center [765, 390] width 595 height 40
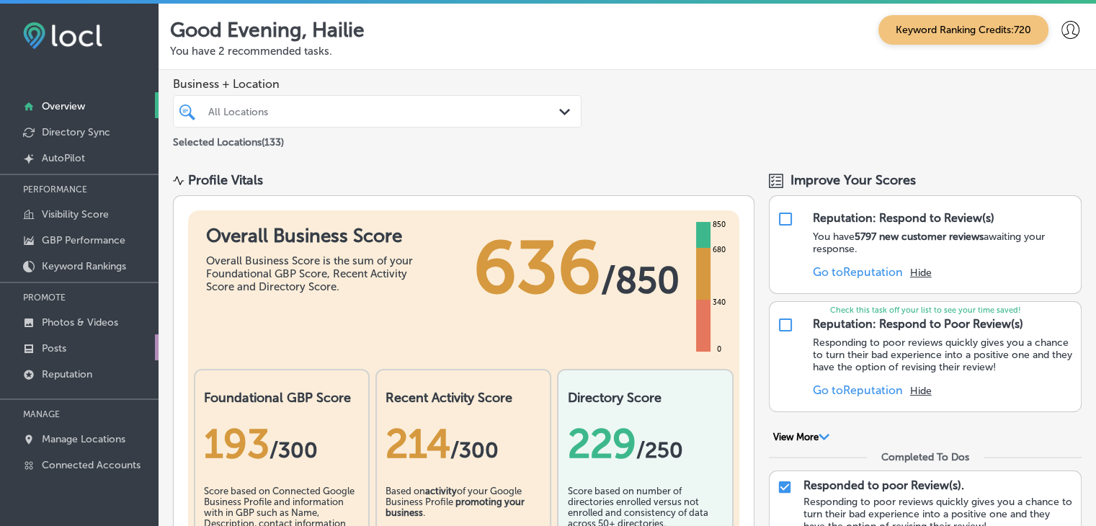
click at [98, 356] on link "Posts" at bounding box center [79, 347] width 159 height 26
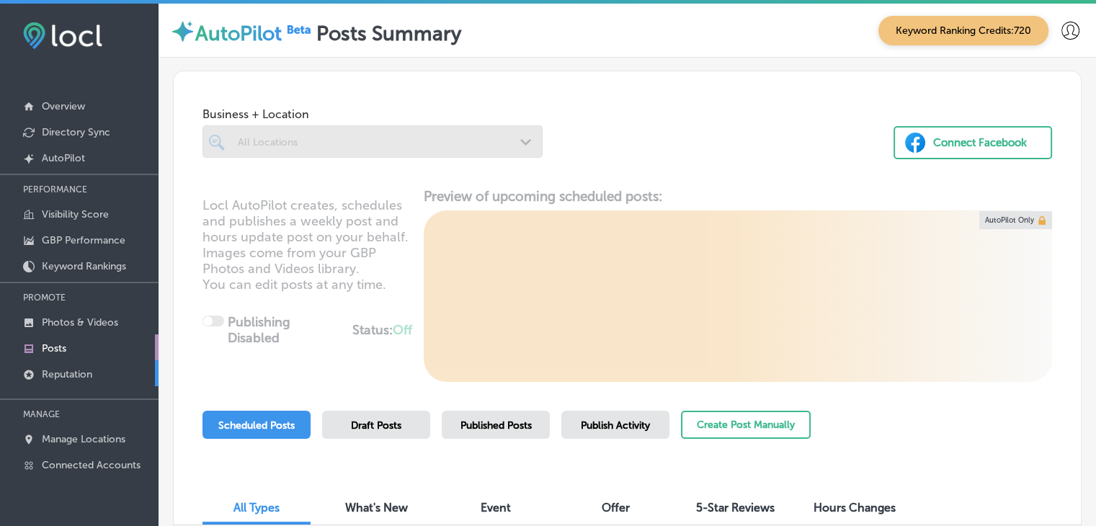
click at [98, 375] on link "Reputation" at bounding box center [79, 373] width 159 height 26
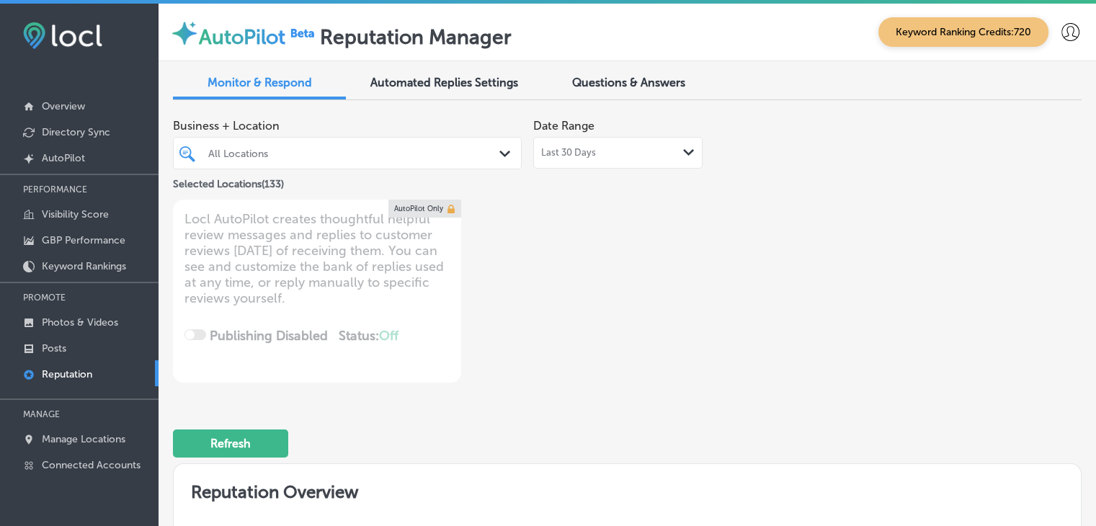
click at [579, 140] on div "Last 30 Days Path Created with Sketch." at bounding box center [617, 153] width 169 height 32
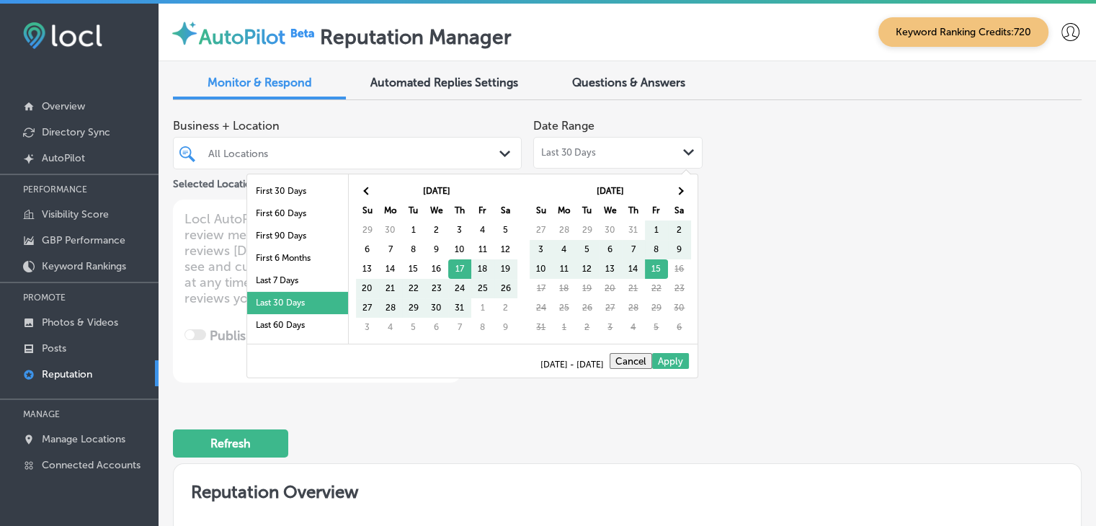
click at [321, 280] on li "Last 7 Days" at bounding box center [297, 281] width 101 height 22
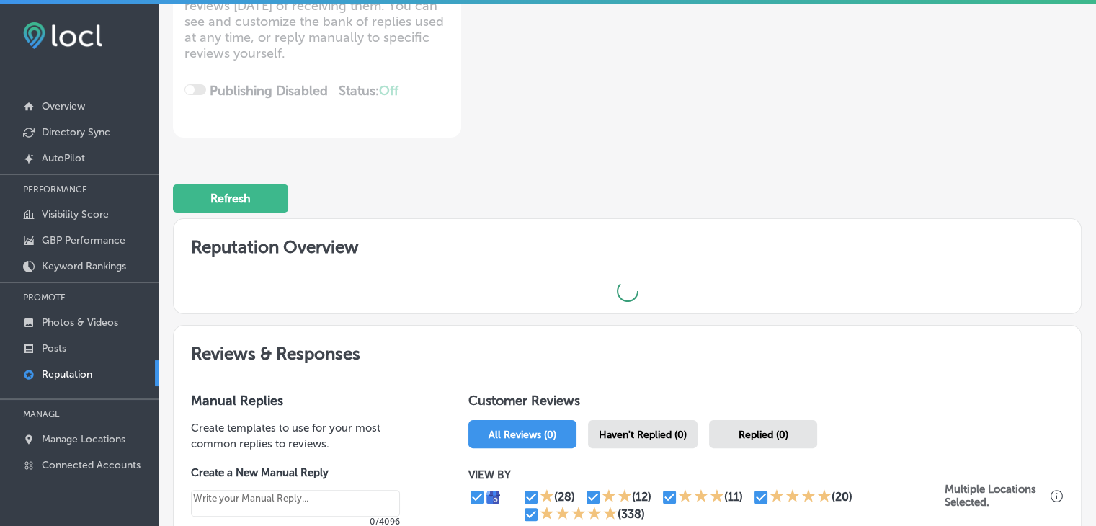
scroll to position [432, 0]
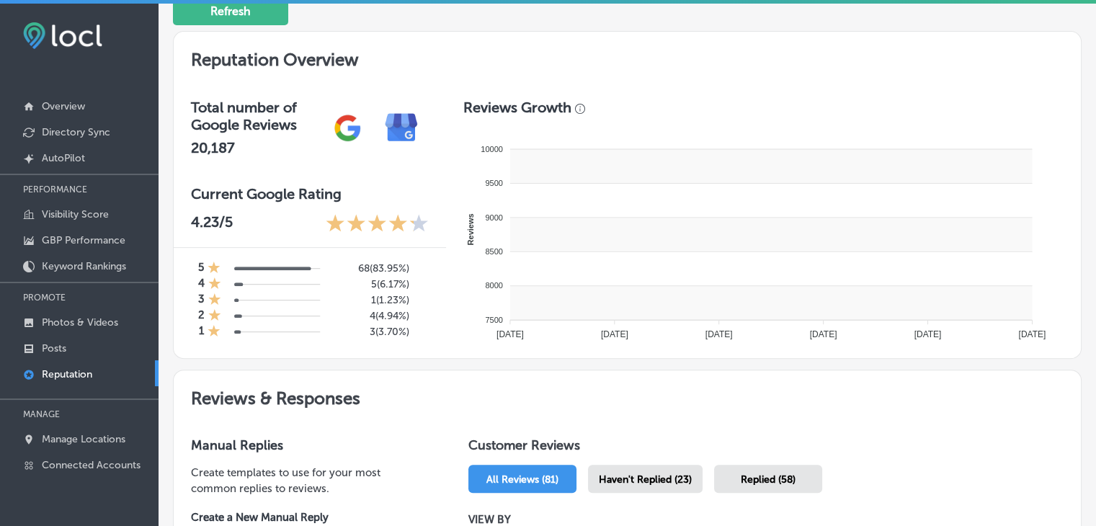
type textarea "x"
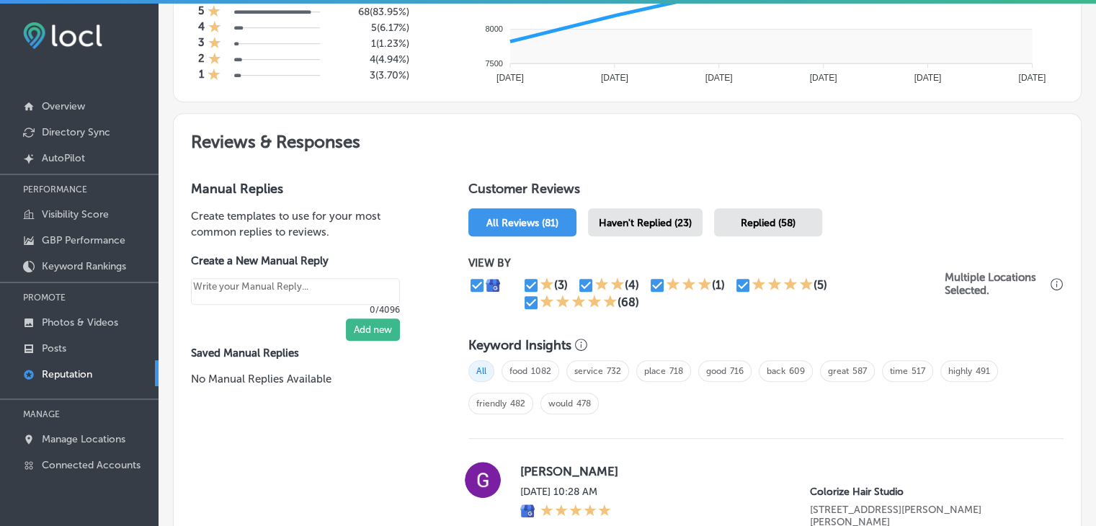
scroll to position [721, 0]
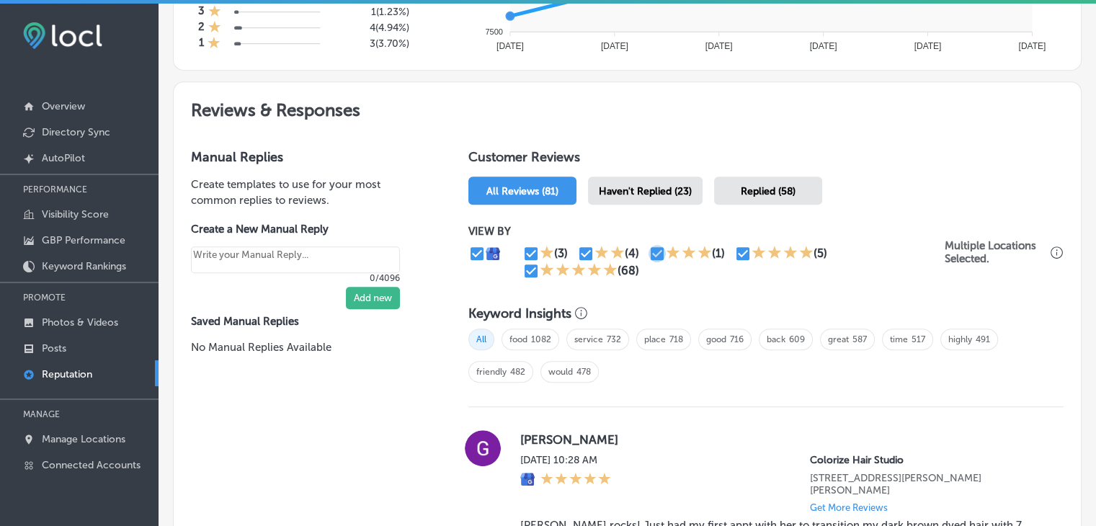
click at [649, 254] on input "checkbox" at bounding box center [657, 253] width 17 height 17
checkbox input "false"
type textarea "x"
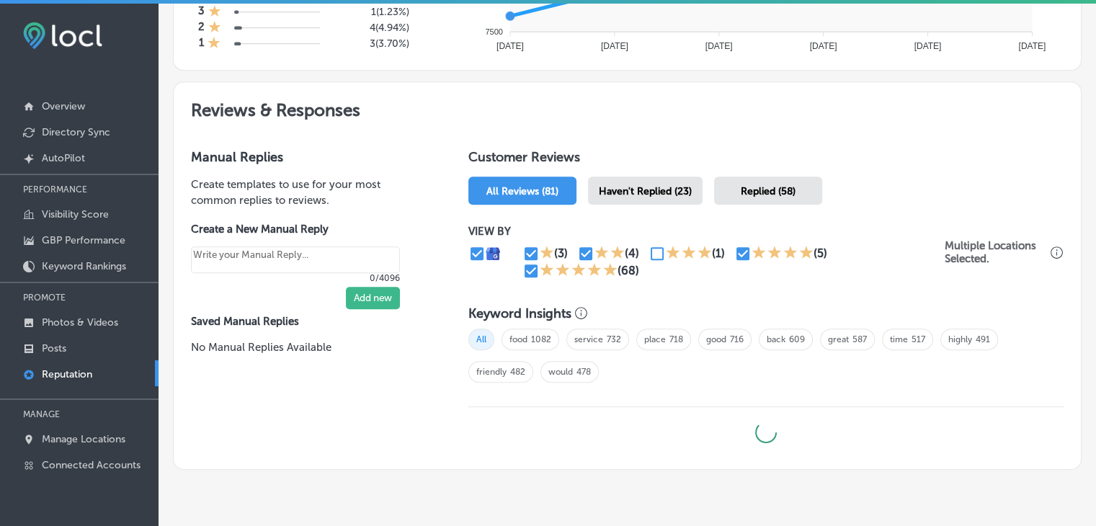
click at [741, 245] on input "checkbox" at bounding box center [742, 253] width 17 height 17
checkbox input "false"
type textarea "x"
click at [530, 270] on input "checkbox" at bounding box center [530, 270] width 17 height 17
checkbox input "false"
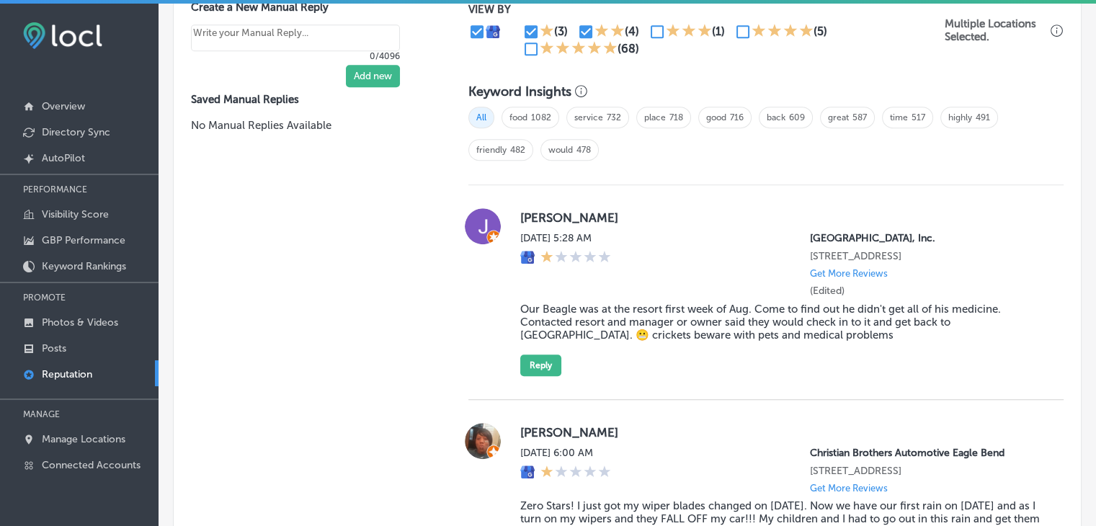
scroll to position [1081, 0]
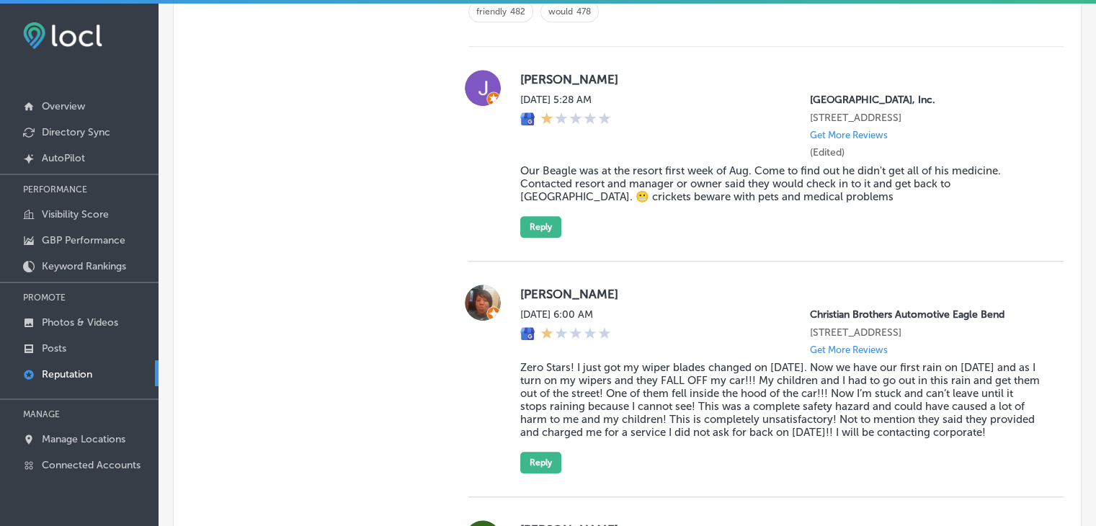
click at [520, 209] on div "James Barcus Thu, Aug 14, 2025 5:28 AM Pet Palace Resort & Spa, Inc. 12677 Indu…" at bounding box center [780, 154] width 520 height 168
click at [522, 217] on button "Reply" at bounding box center [540, 227] width 41 height 22
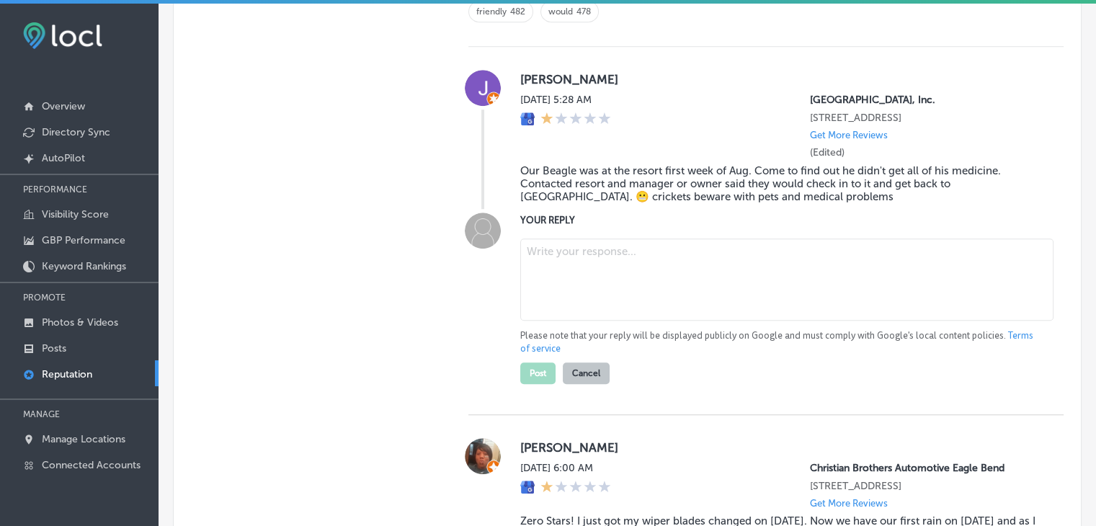
click at [553, 275] on textarea at bounding box center [786, 280] width 533 height 82
type textarea "x"
paste textarea "ChatGPT said: James, we sincerely apologize for the situation with your Beagle’…"
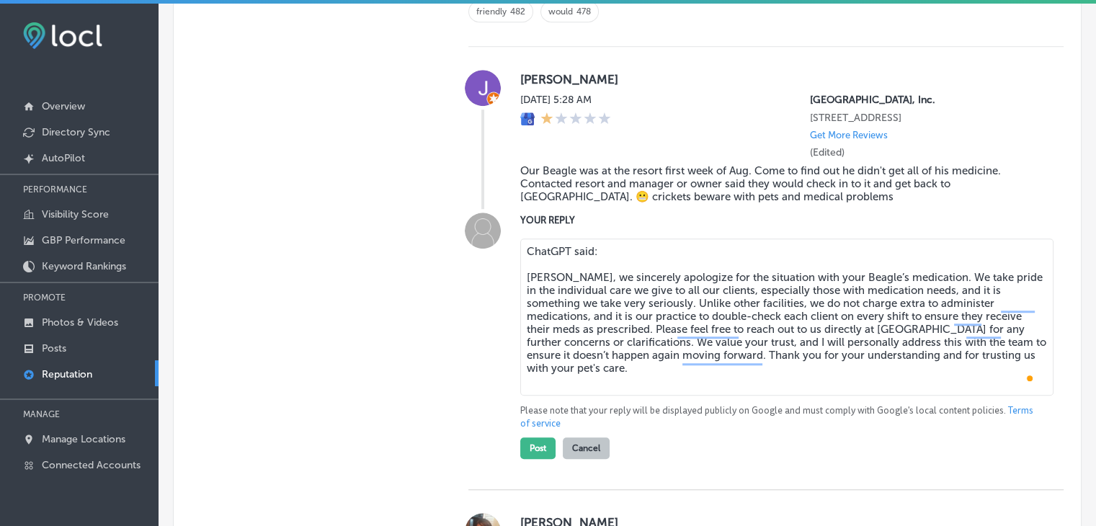
click at [520, 280] on textarea "ChatGPT said: James, we sincerely apologize for the situation with your Beagle’…" at bounding box center [786, 317] width 533 height 157
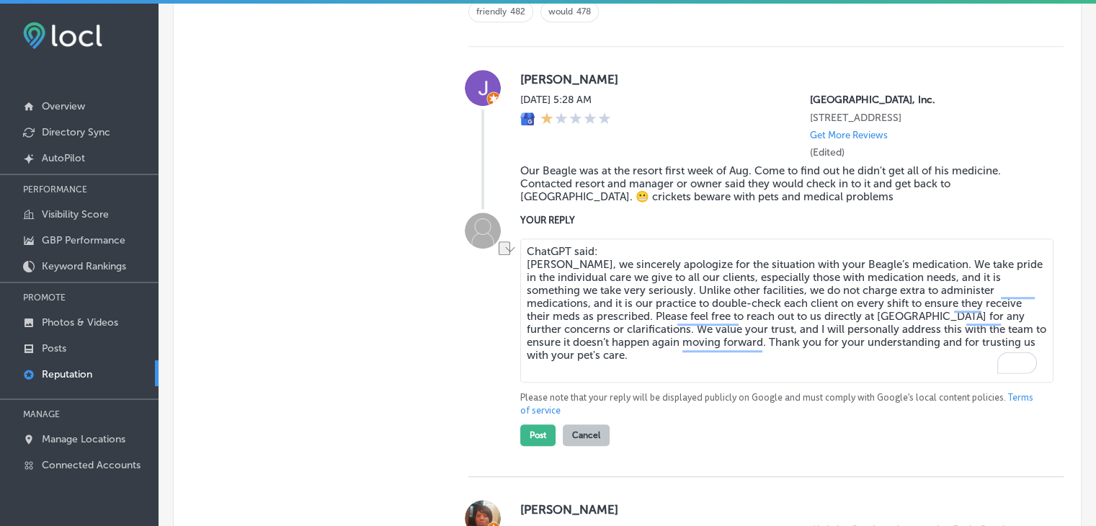
drag, startPoint x: 594, startPoint y: 252, endPoint x: 519, endPoint y: 250, distance: 75.0
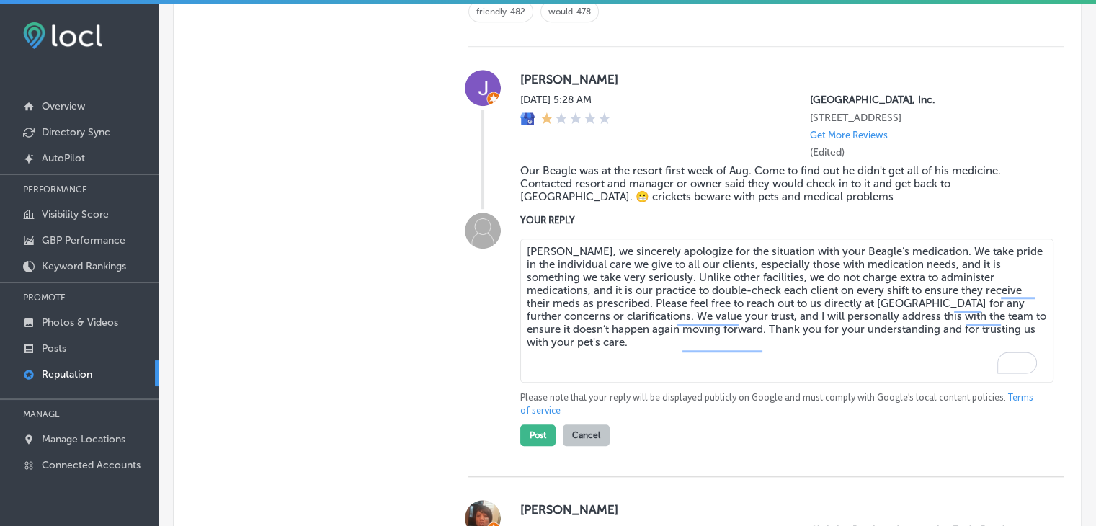
click at [522, 264] on textarea "James, we sincerely apologize for the situation with your Beagle’s medication. …" at bounding box center [786, 311] width 533 height 144
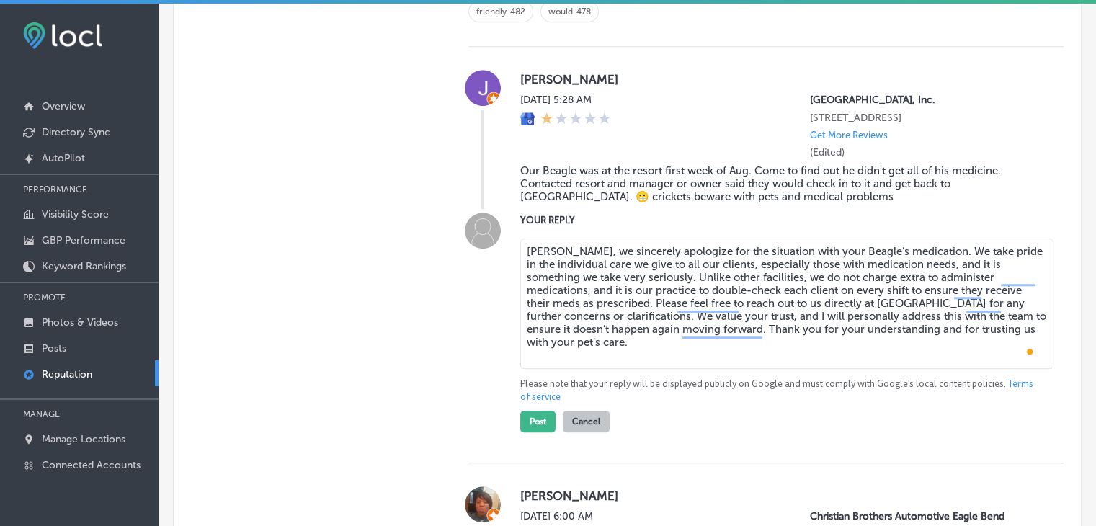
click at [655, 367] on textarea "James, we sincerely apologize for the situation with your Beagle’s medication. …" at bounding box center [786, 304] width 533 height 130
type textarea "James, we sincerely apologize for the situation with your Beagle’s medication. …"
click at [528, 426] on button "Post" at bounding box center [537, 422] width 35 height 22
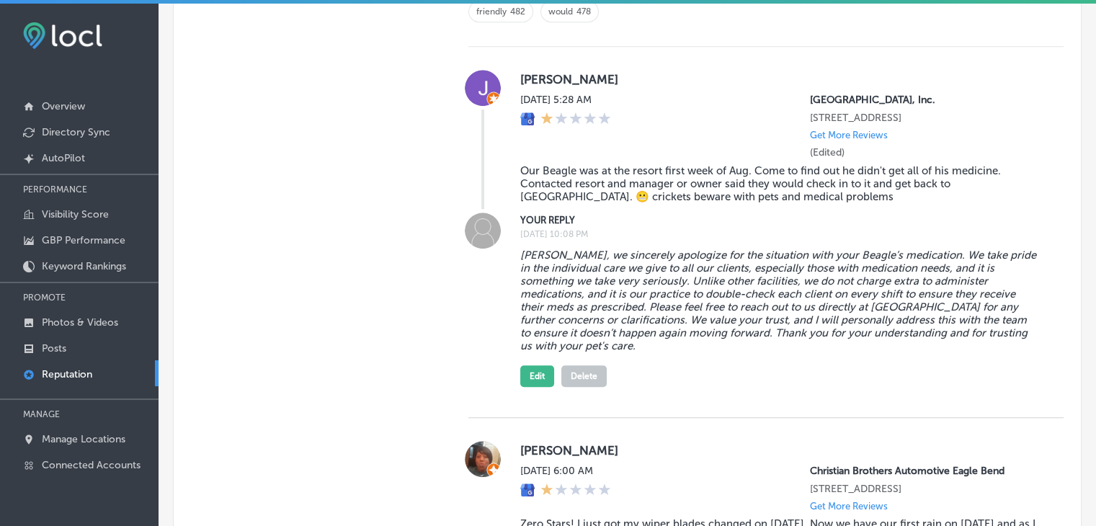
type textarea "x"
